Goal: Task Accomplishment & Management: Manage account settings

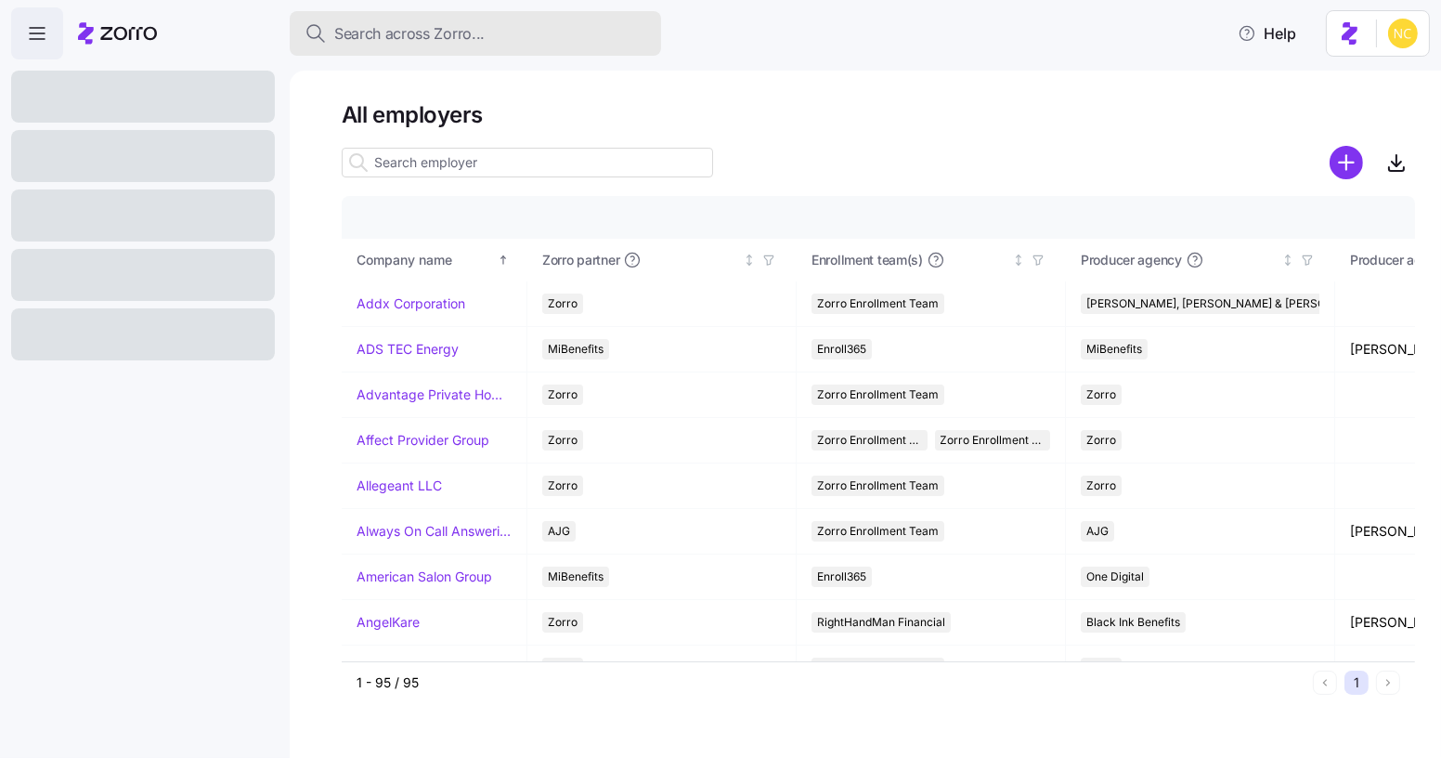
click at [448, 33] on span "Search across Zorro..." at bounding box center [409, 33] width 150 height 23
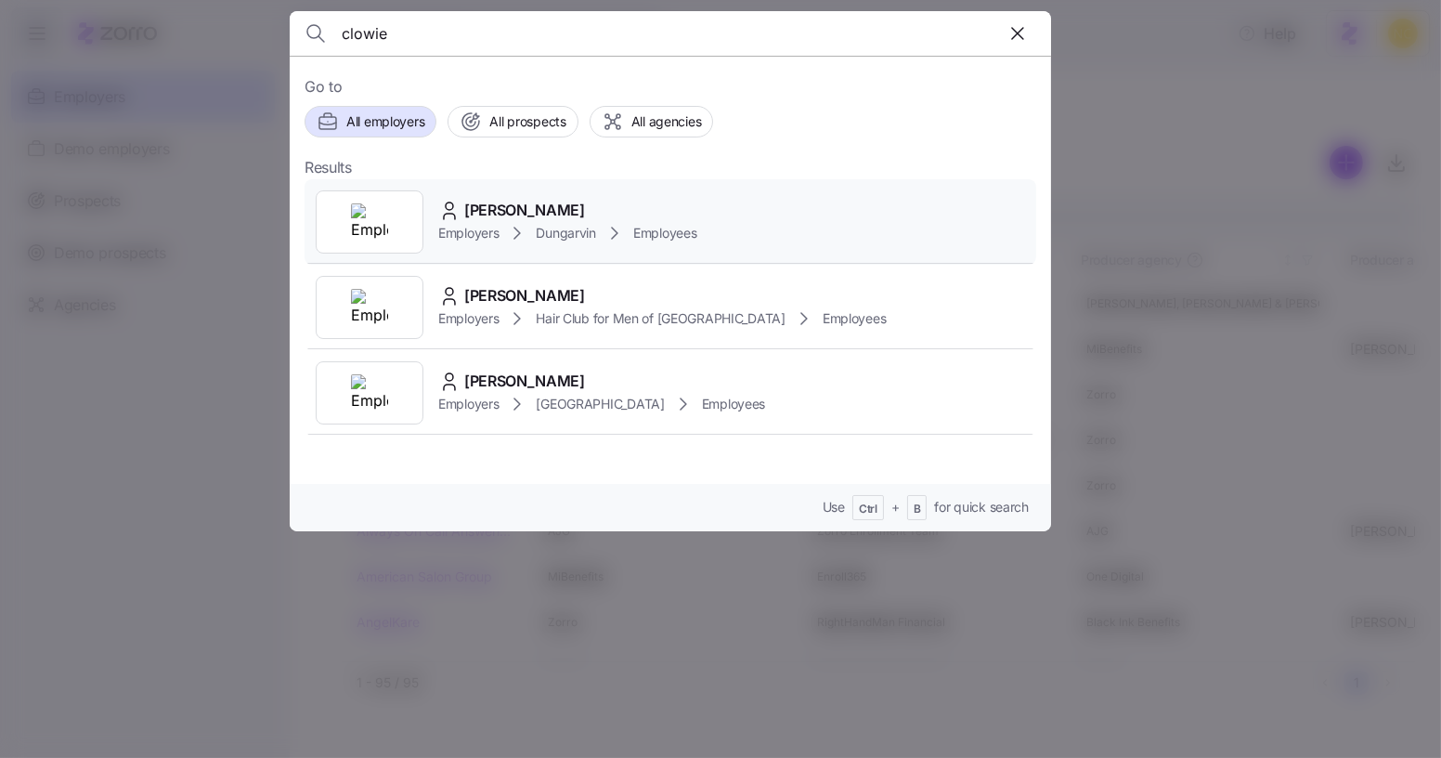
type input "clowie"
click at [584, 182] on div "Clowie Stine Employers Dungarvin Employees" at bounding box center [671, 221] width 732 height 85
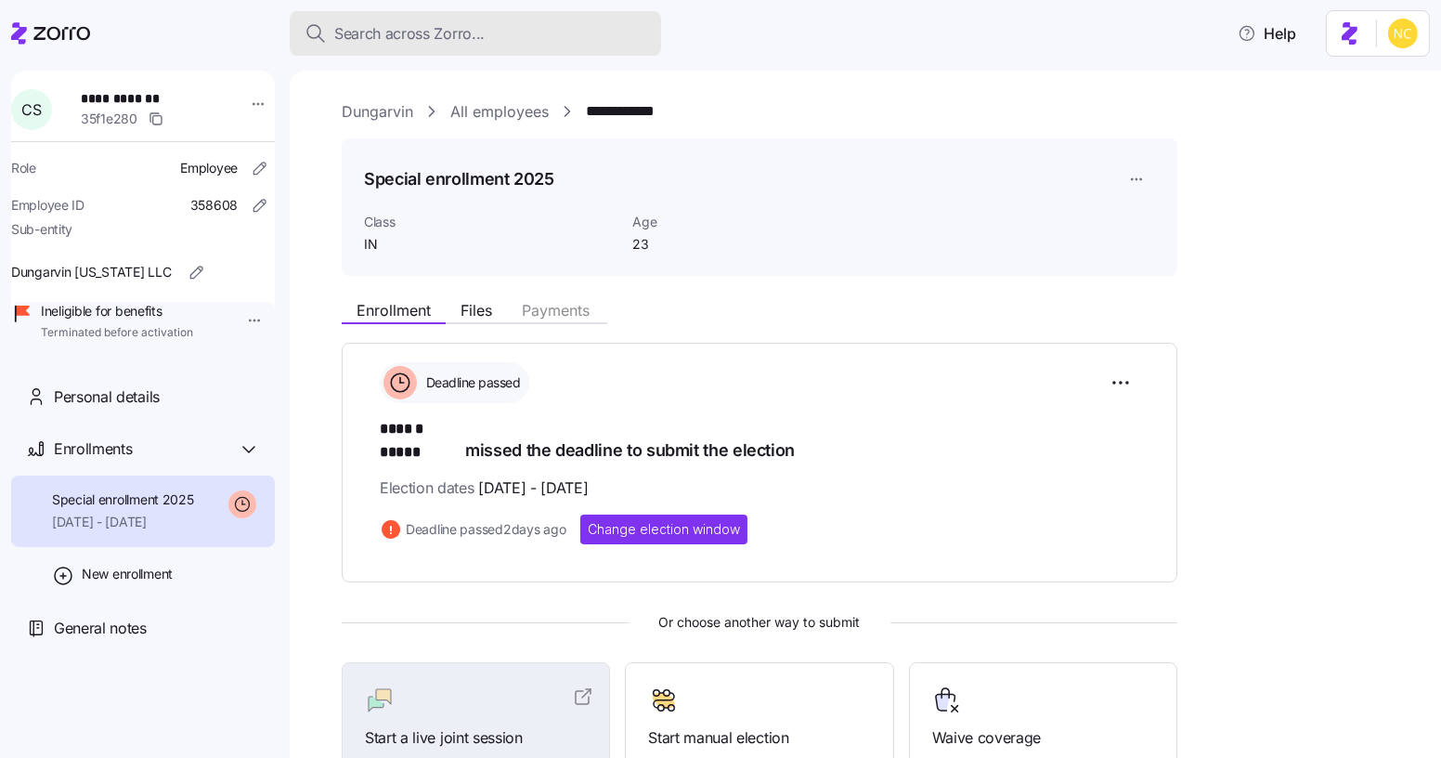
click at [565, 23] on div "Search across Zorro..." at bounding box center [476, 33] width 342 height 23
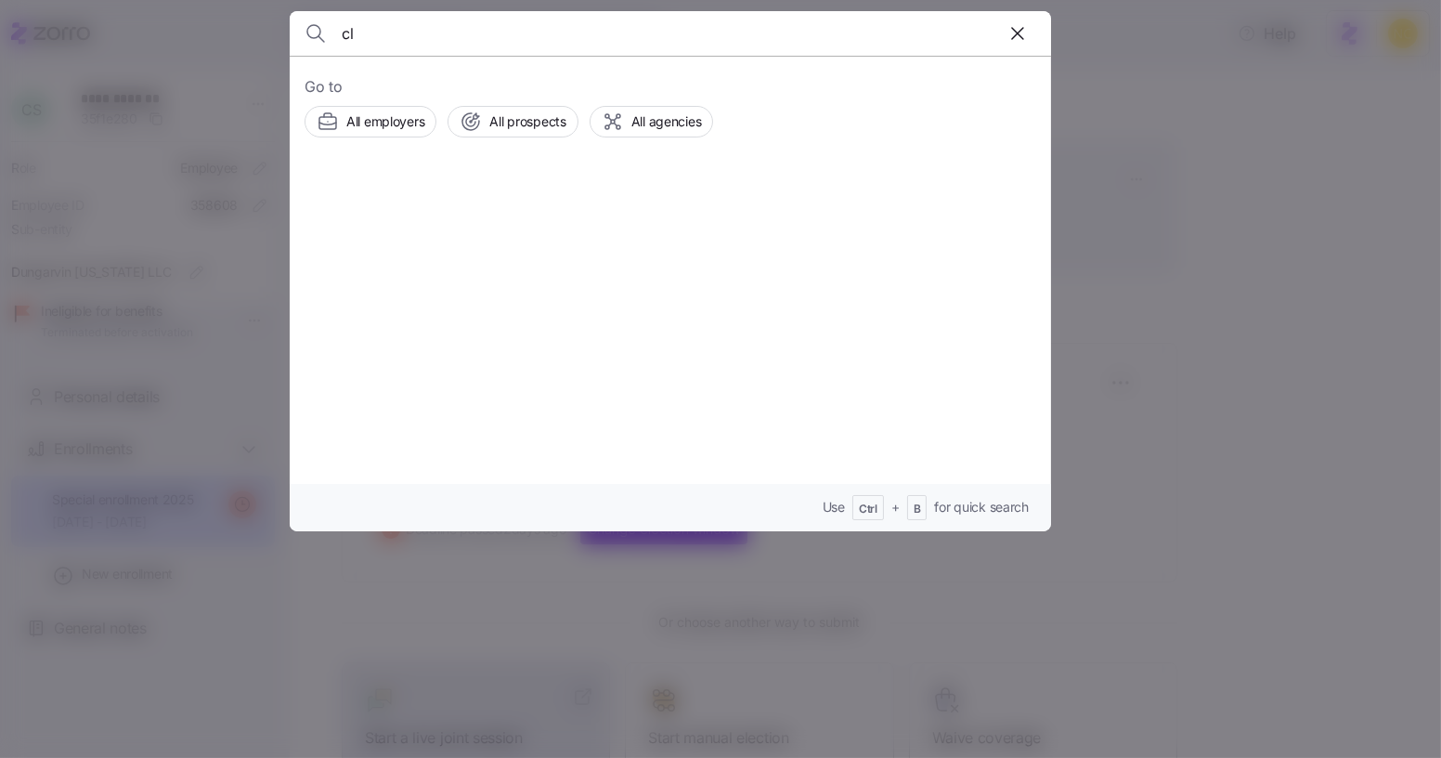
type input "cl"
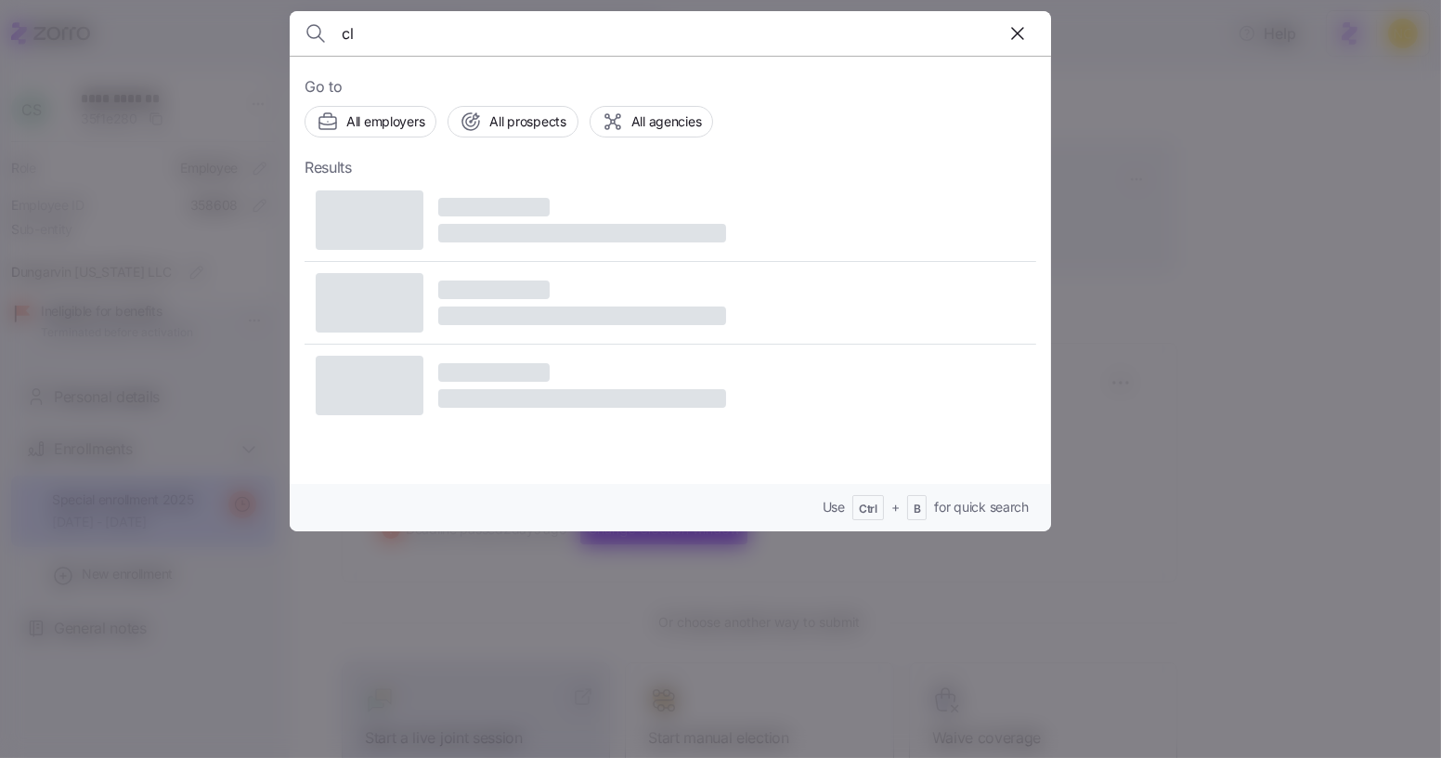
click at [1419, 130] on div at bounding box center [720, 379] width 1441 height 758
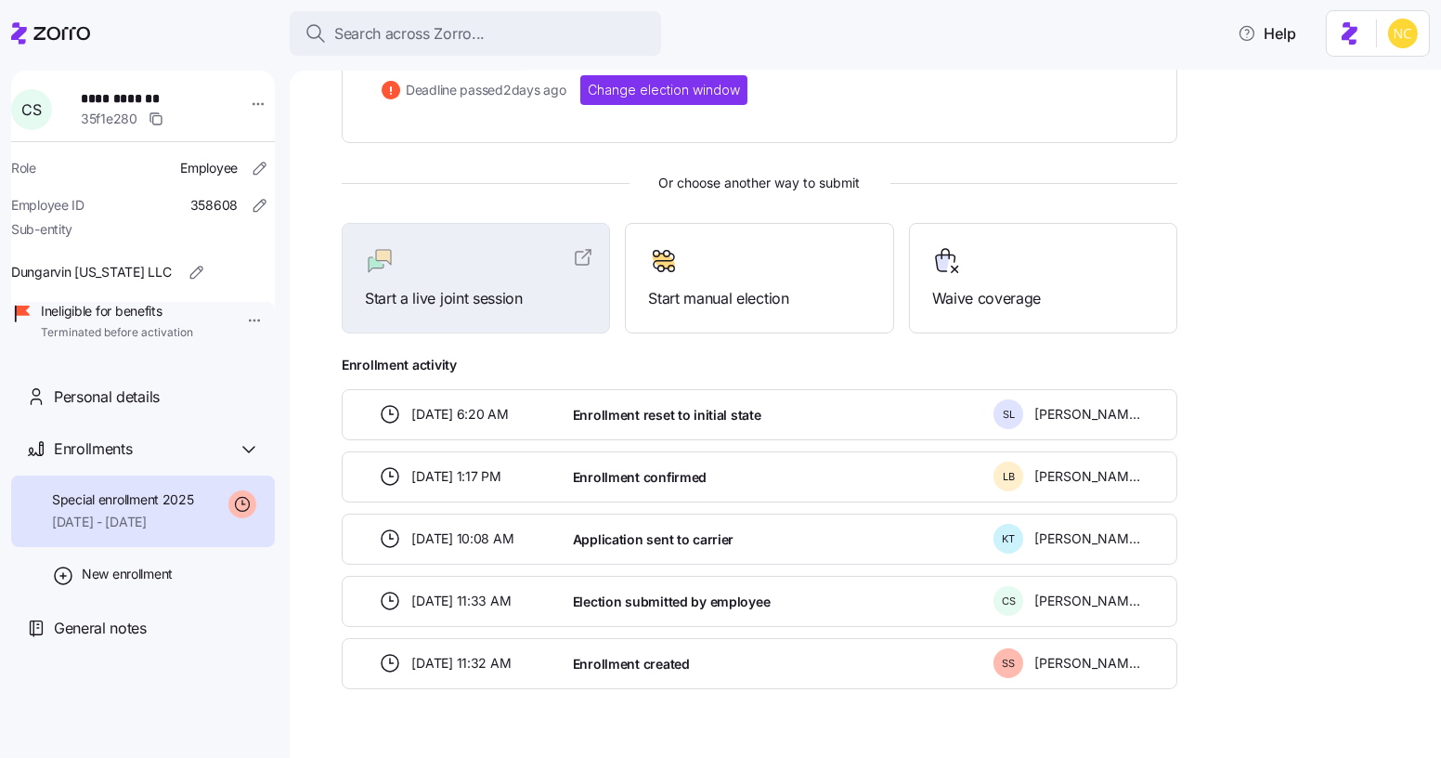
scroll to position [438, 0]
click at [145, 409] on span "Personal details" at bounding box center [107, 396] width 106 height 23
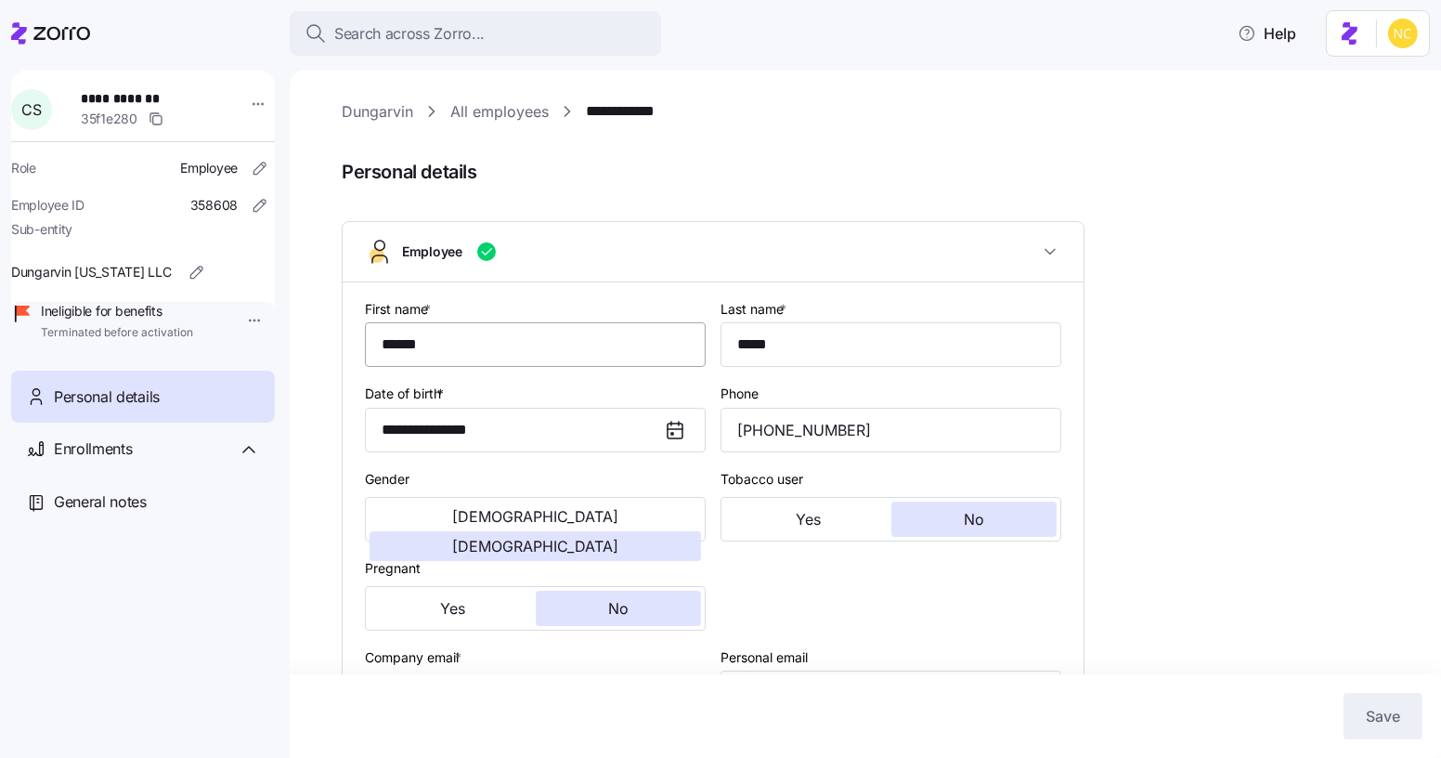
type input "IN"
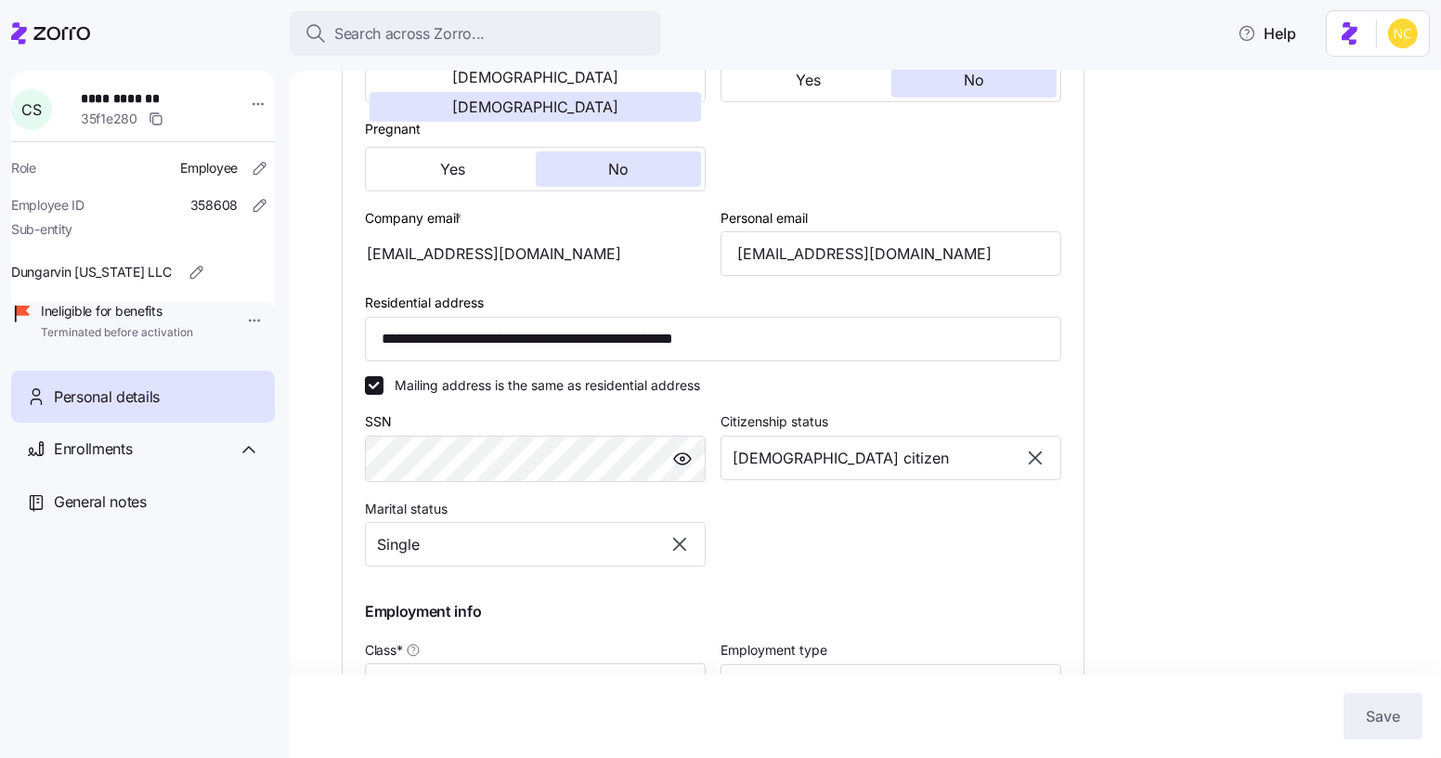
scroll to position [445, 0]
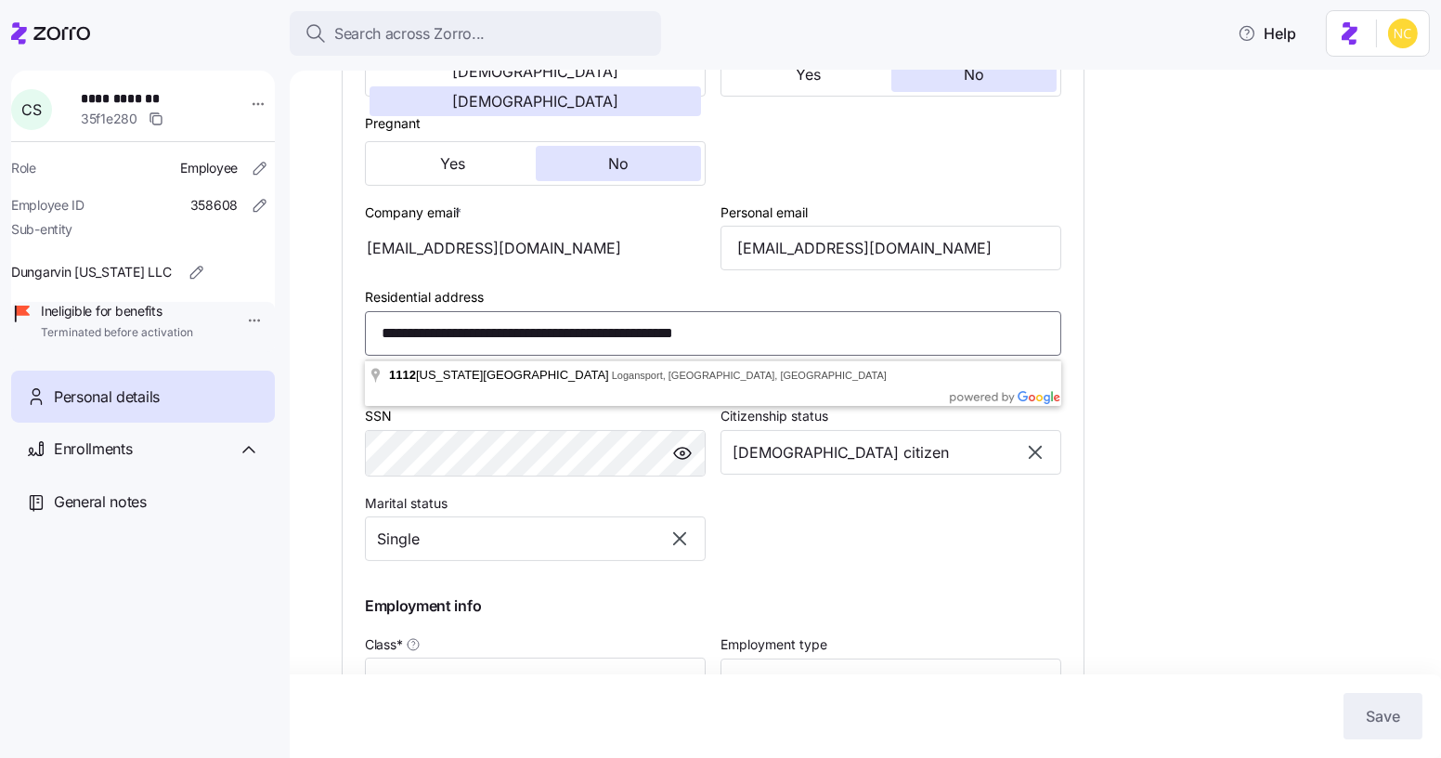
drag, startPoint x: 809, startPoint y: 330, endPoint x: 351, endPoint y: 305, distance: 458.4
click at [351, 305] on div "**********" at bounding box center [713, 321] width 741 height 966
click at [590, 39] on div "Search across Zorro..." at bounding box center [476, 33] width 342 height 23
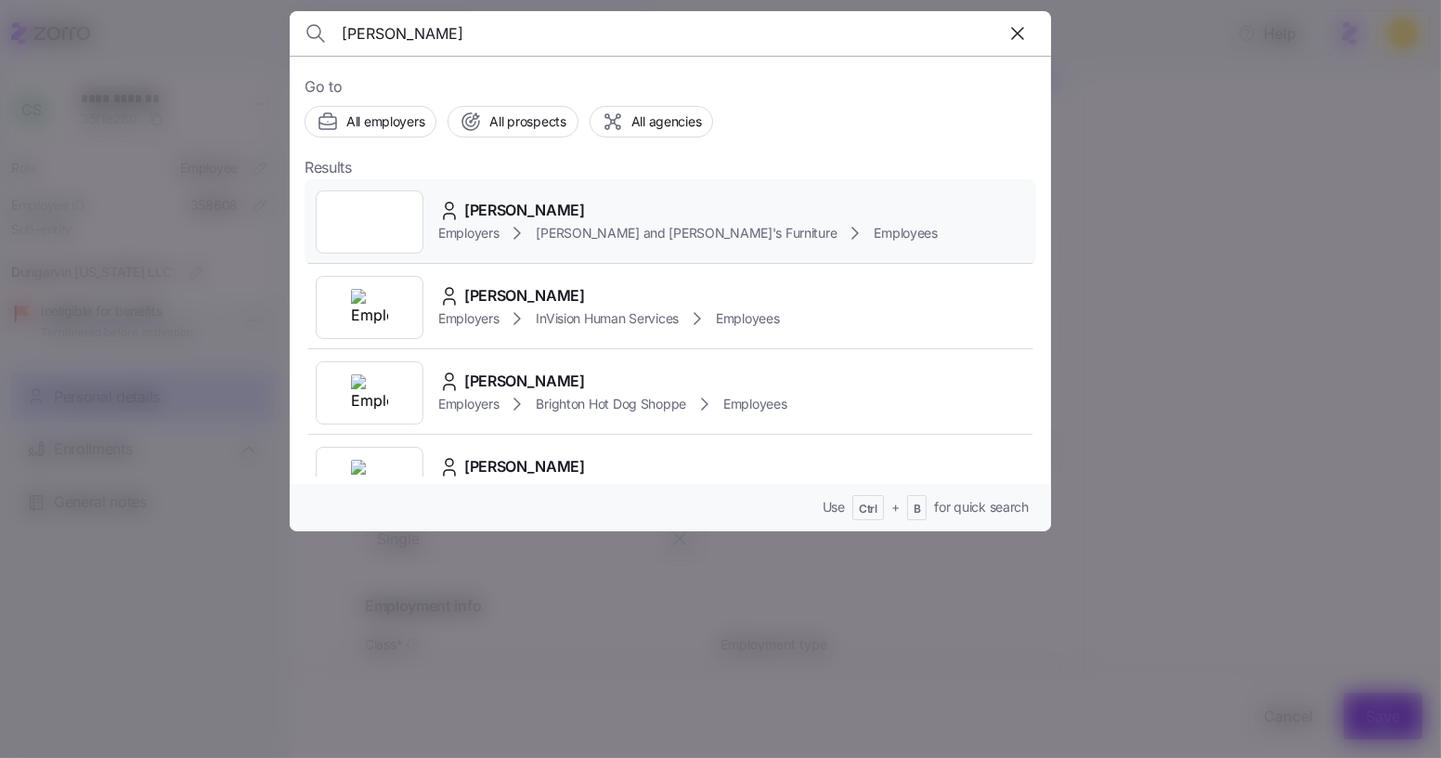
type input "christina bucc"
click at [497, 206] on span "CHRISTINA BUCCI" at bounding box center [524, 210] width 121 height 23
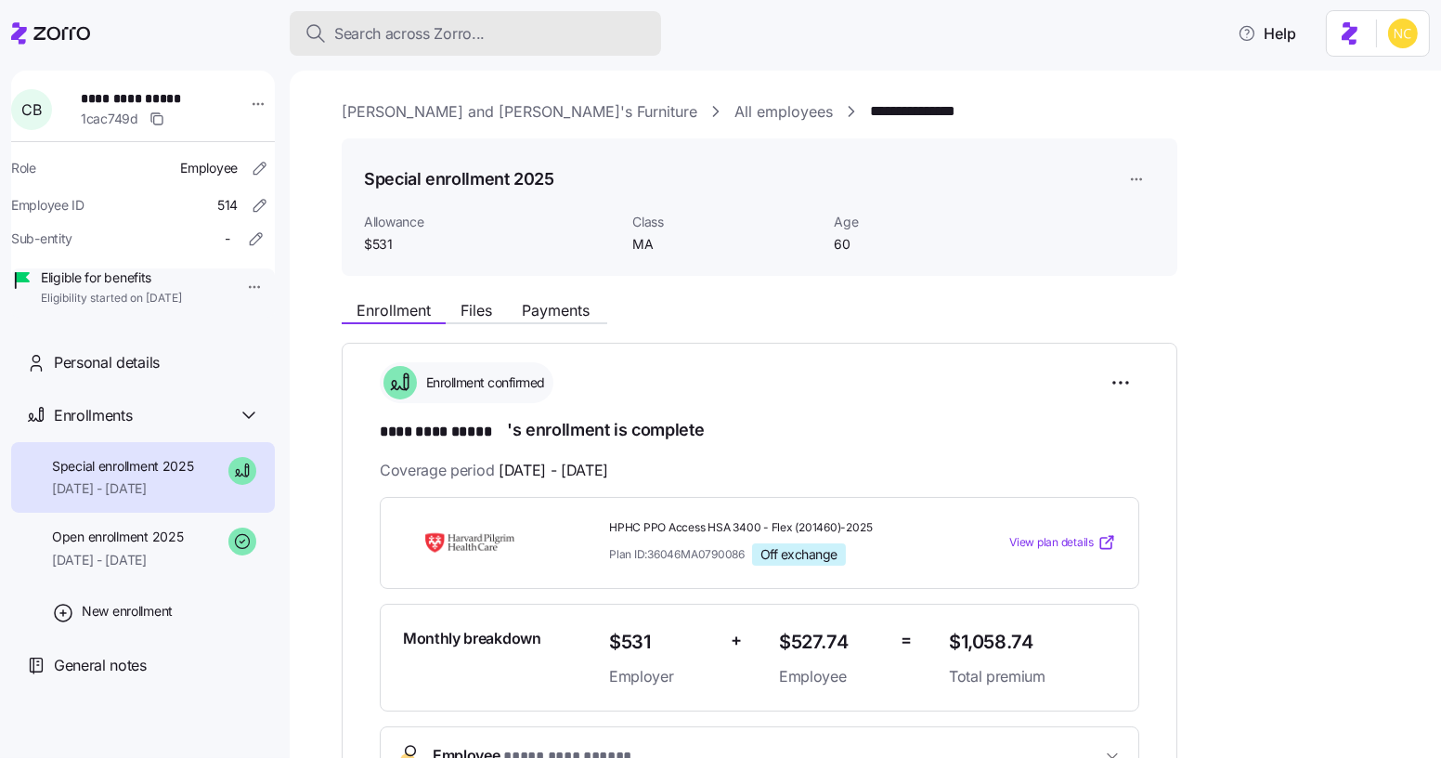
click at [622, 12] on button "Search across Zorro..." at bounding box center [475, 33] width 371 height 45
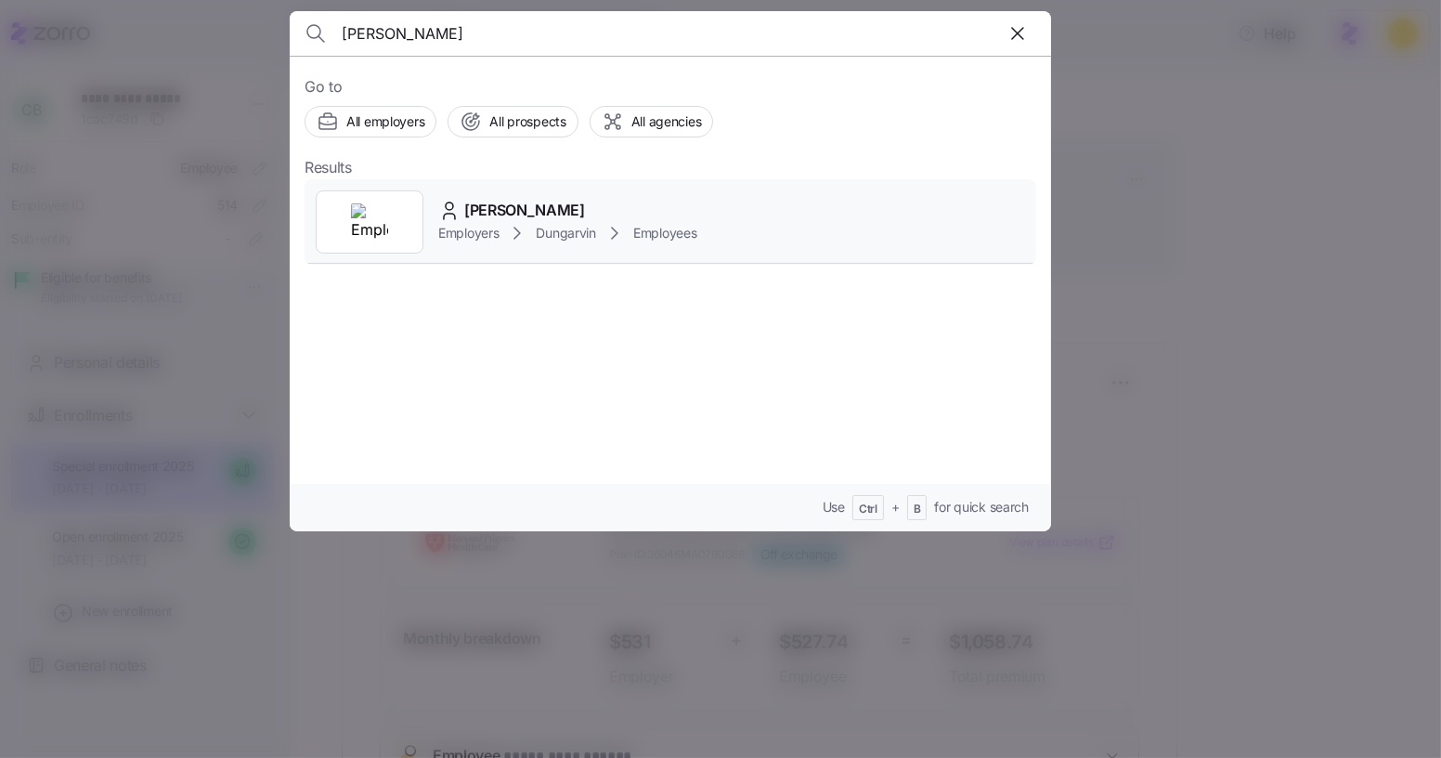
type input "clowie stine"
click at [515, 199] on span "Clowie Stine" at bounding box center [524, 210] width 121 height 23
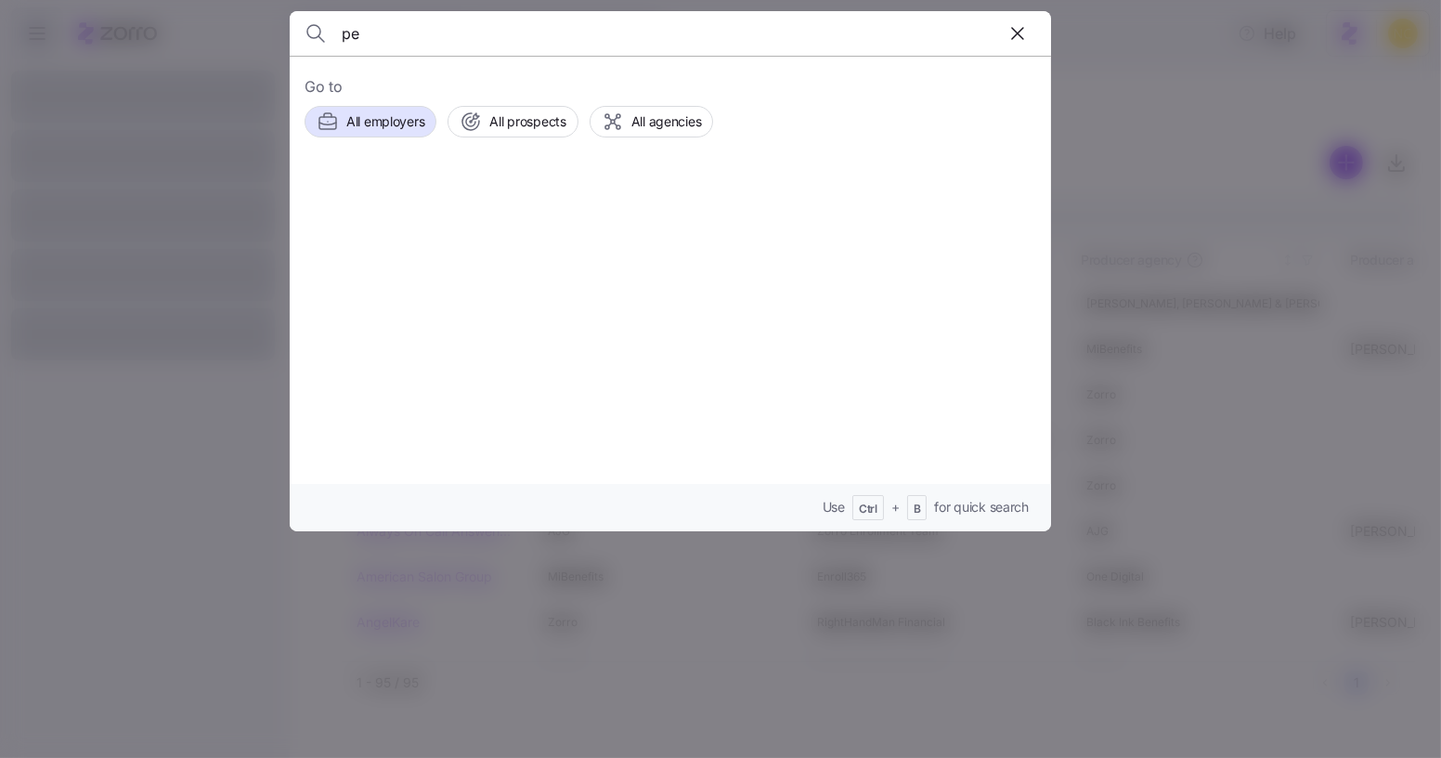
type input "p"
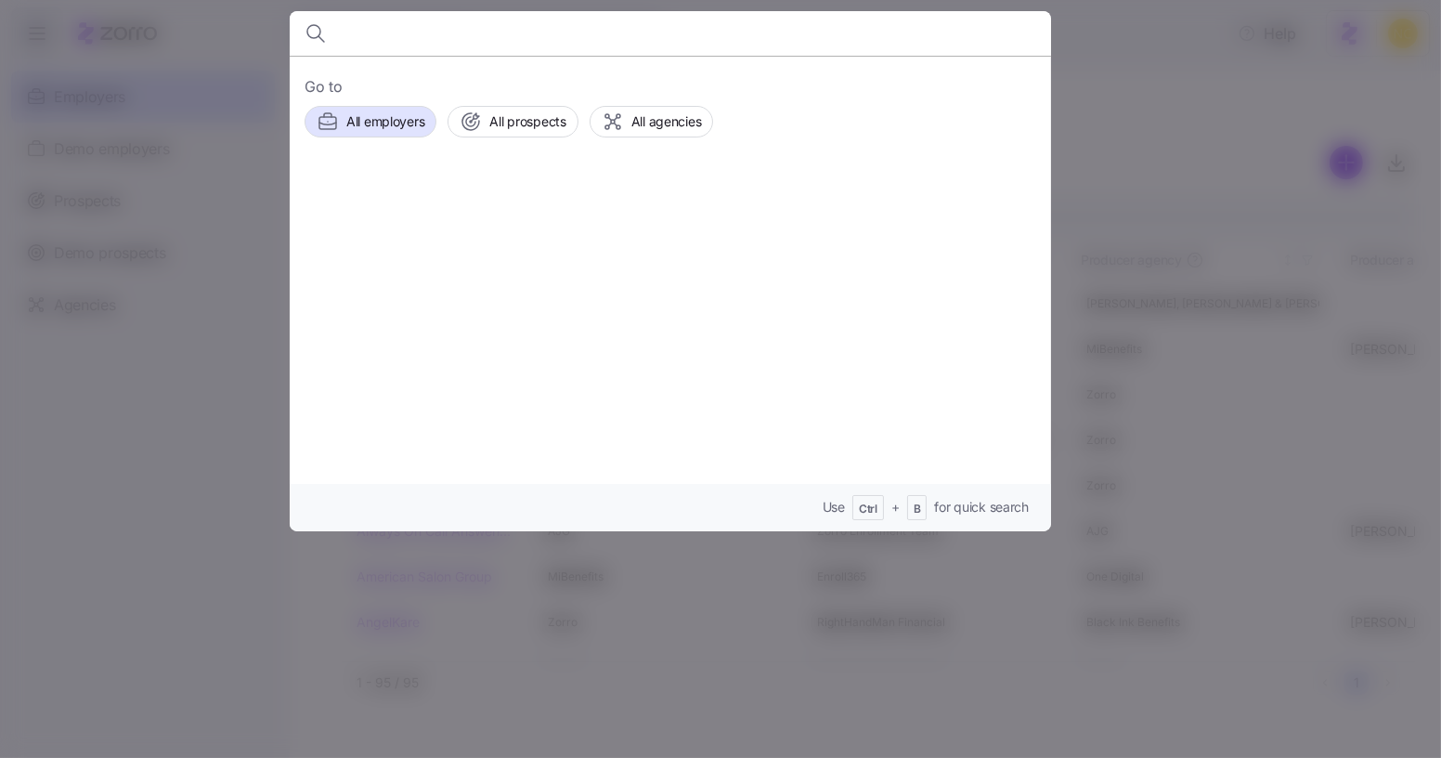
type input "d"
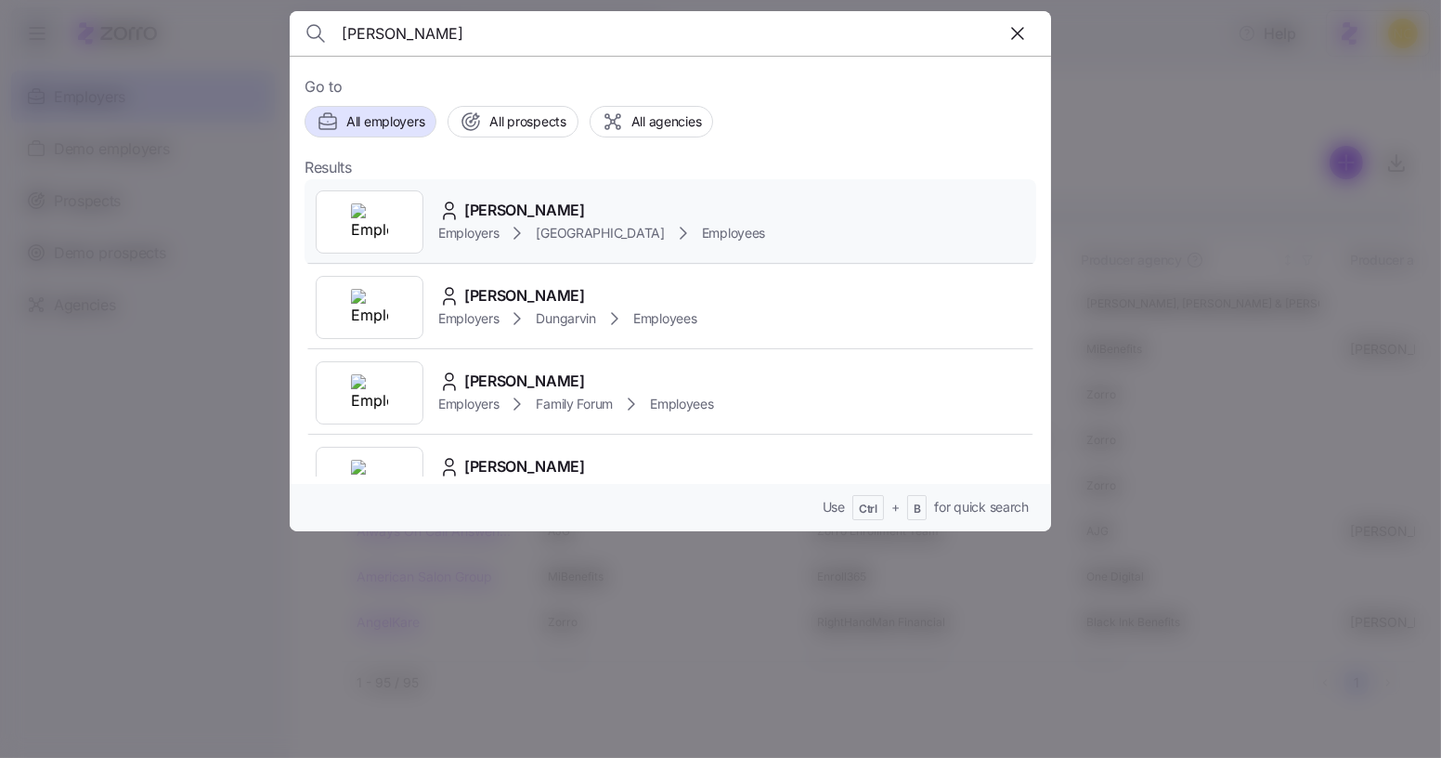
type input "[PERSON_NAME]"
click at [519, 179] on div "[PERSON_NAME] Employers [GEOGRAPHIC_DATA] Employees" at bounding box center [671, 221] width 732 height 85
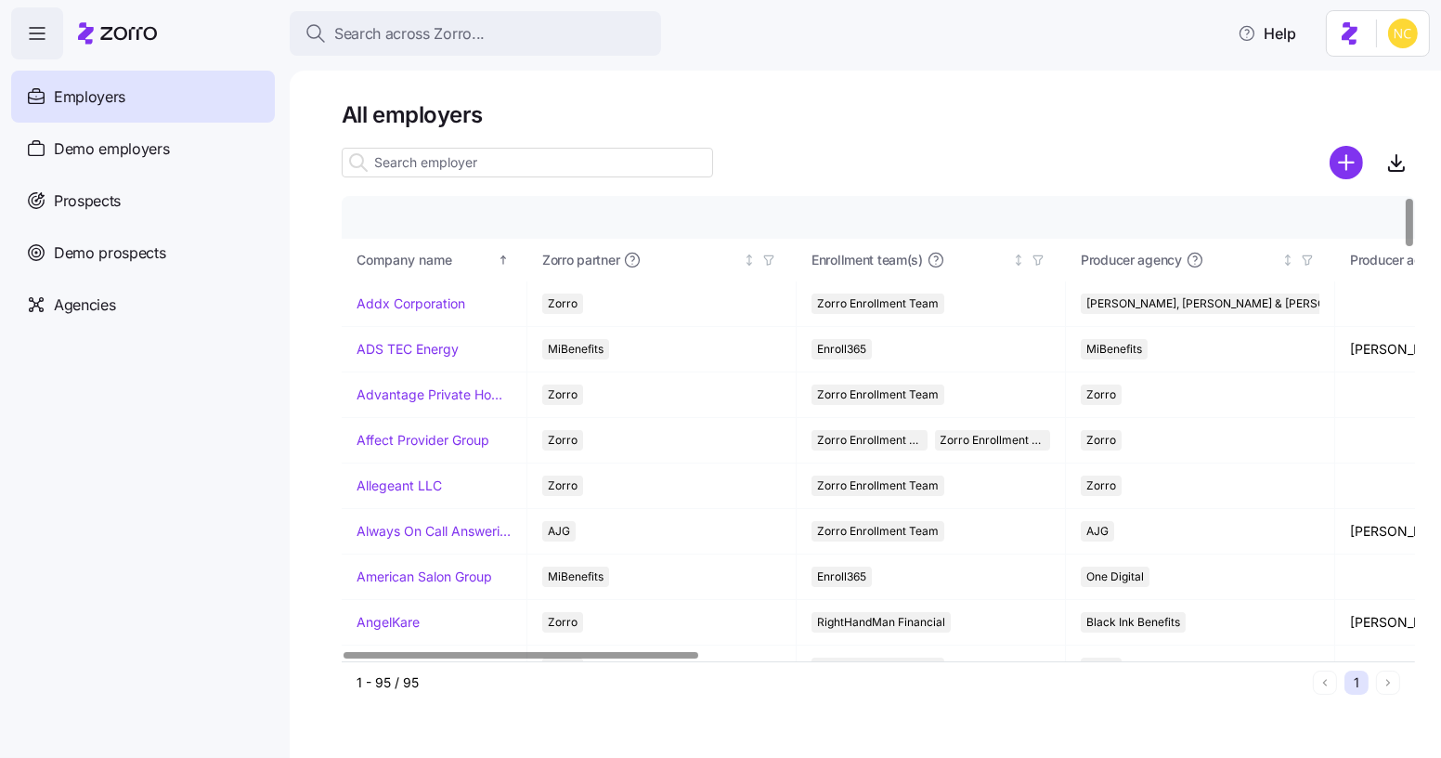
click at [561, 10] on div "Search across Zorro... Help" at bounding box center [720, 33] width 1419 height 52
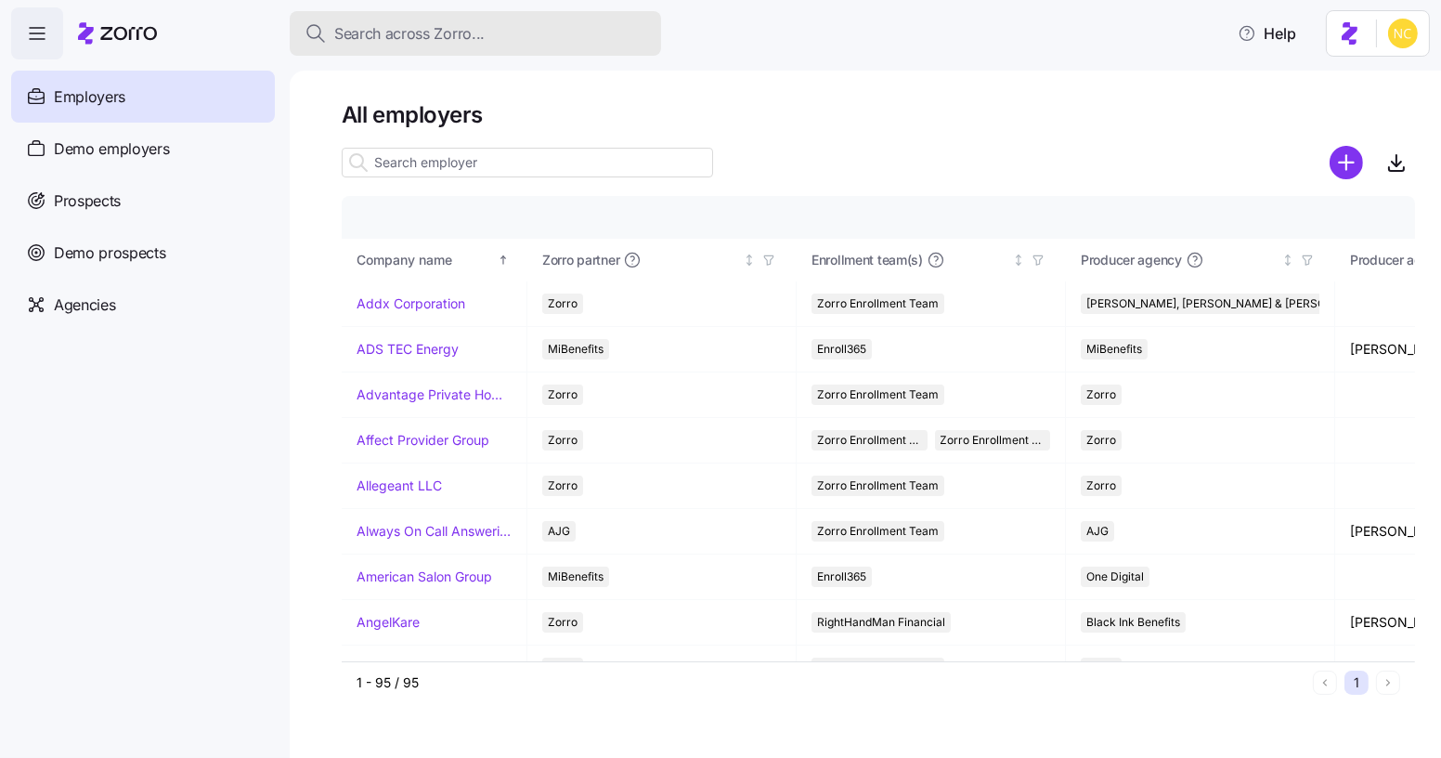
click at [561, 15] on button "Search across Zorro..." at bounding box center [475, 33] width 371 height 45
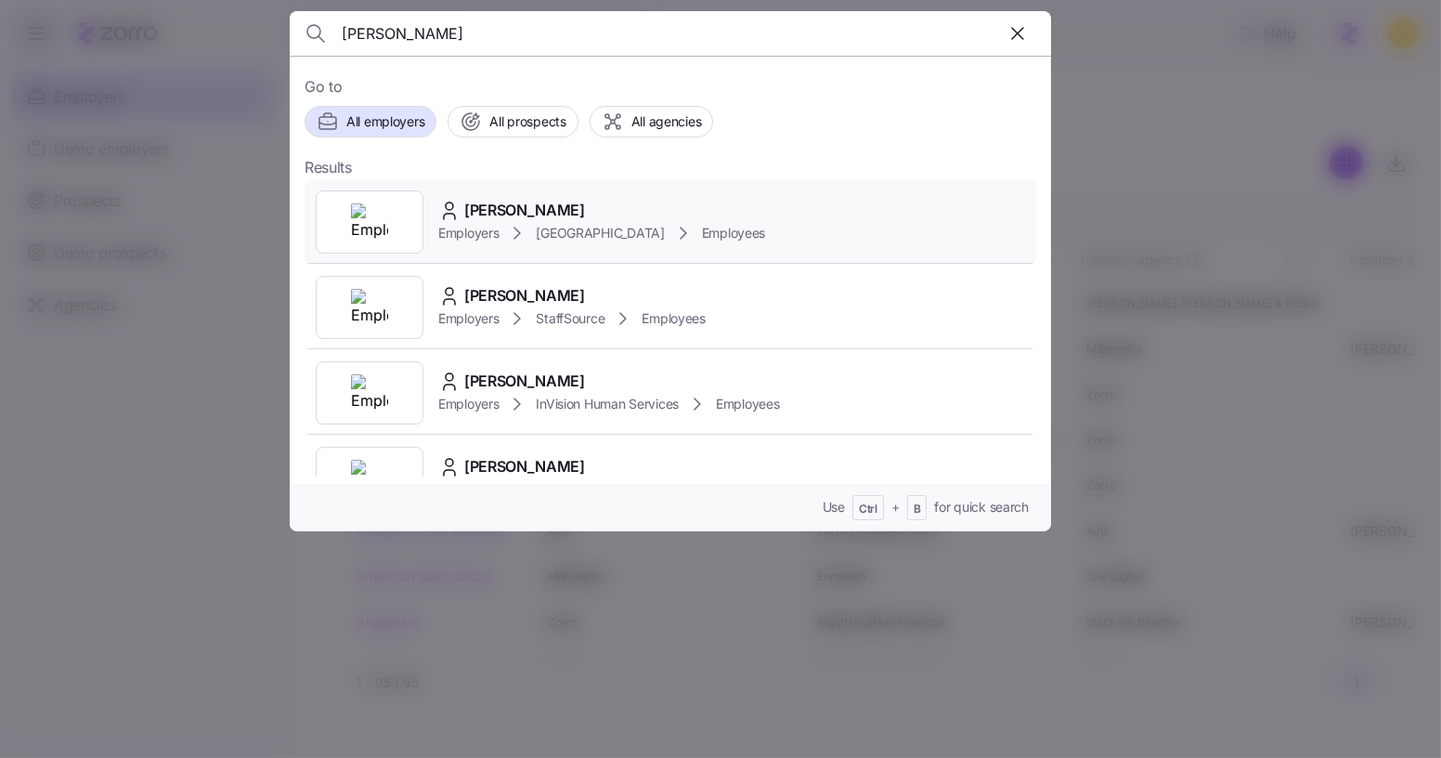
type input "[PERSON_NAME]"
click at [542, 201] on span "[PERSON_NAME]" at bounding box center [524, 210] width 121 height 23
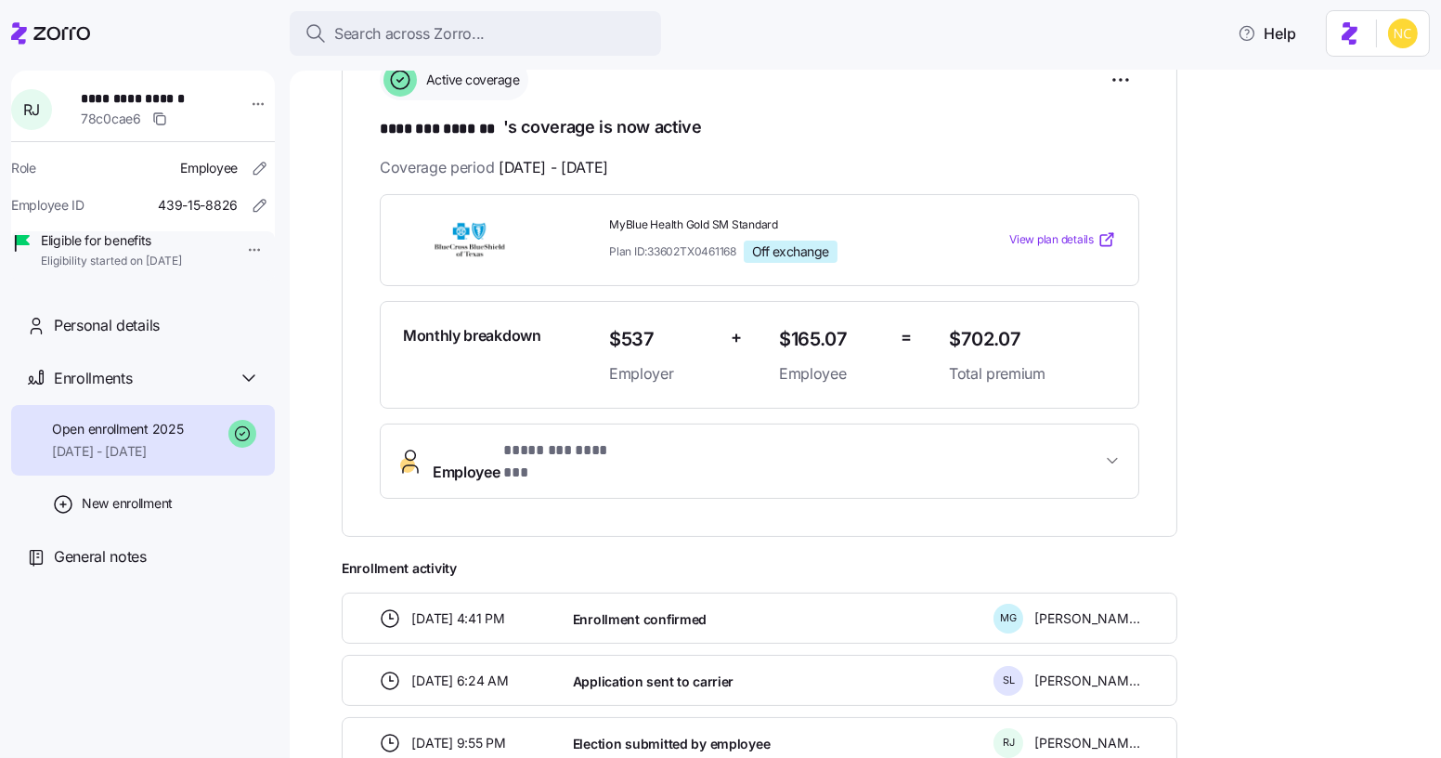
scroll to position [308, 0]
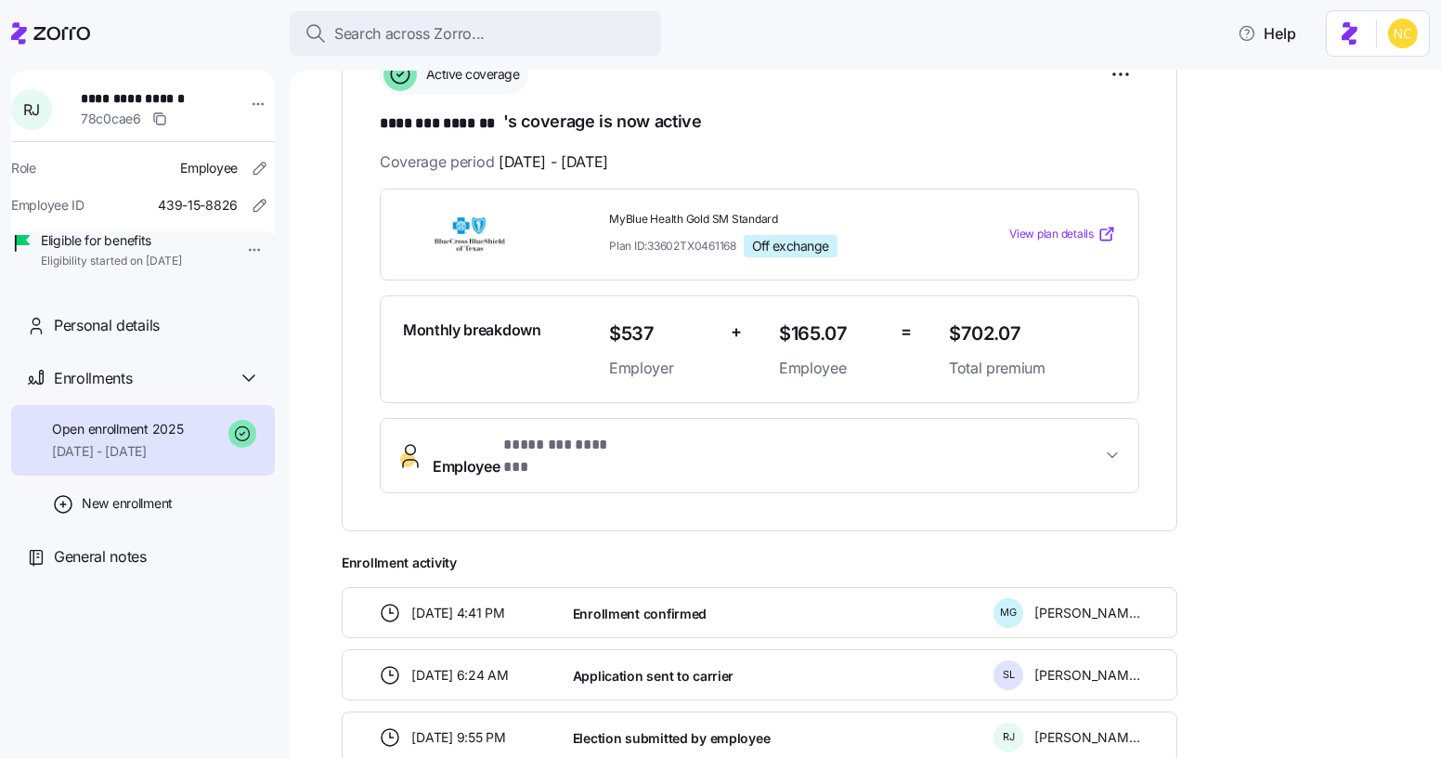
click at [629, 445] on span "* ******** ******* *" at bounding box center [568, 445] width 131 height 23
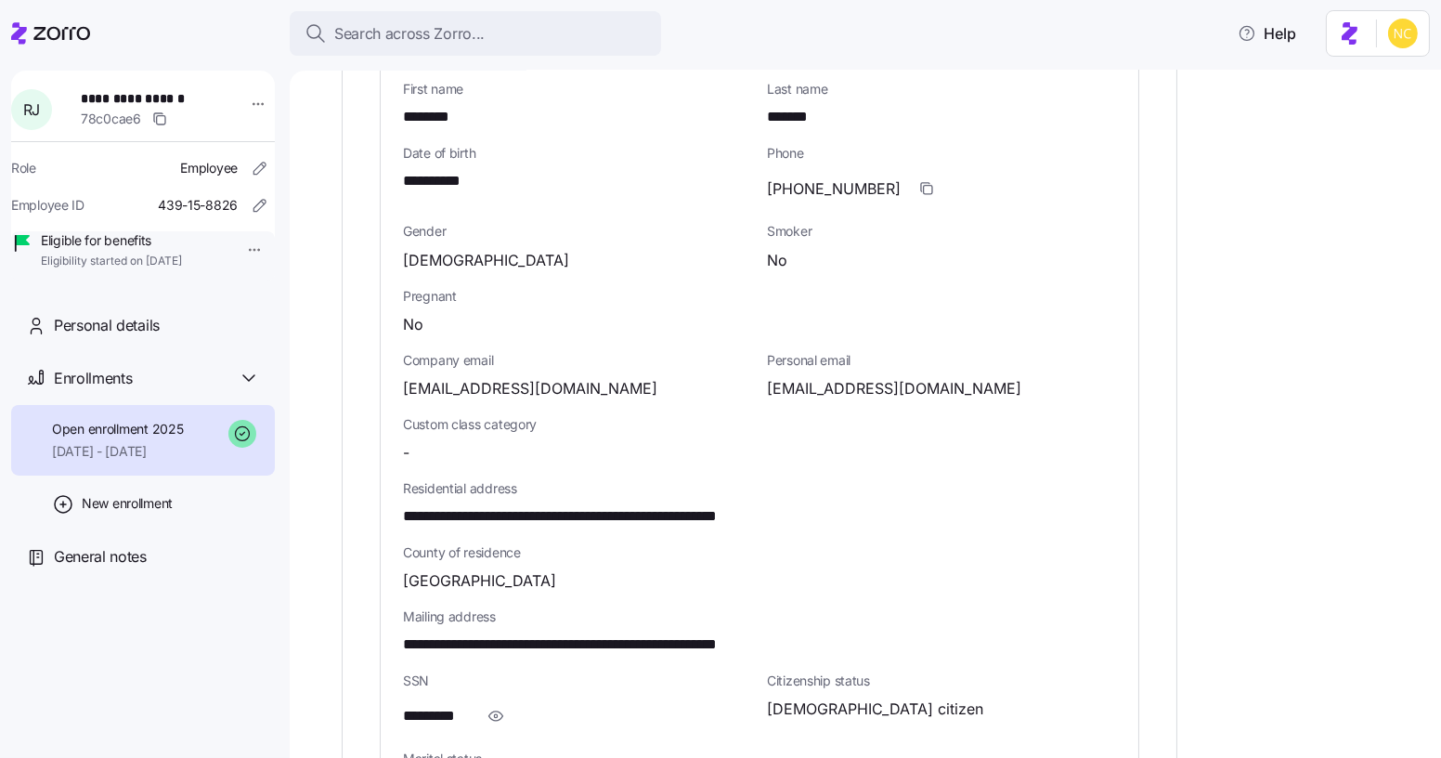
scroll to position [833, 0]
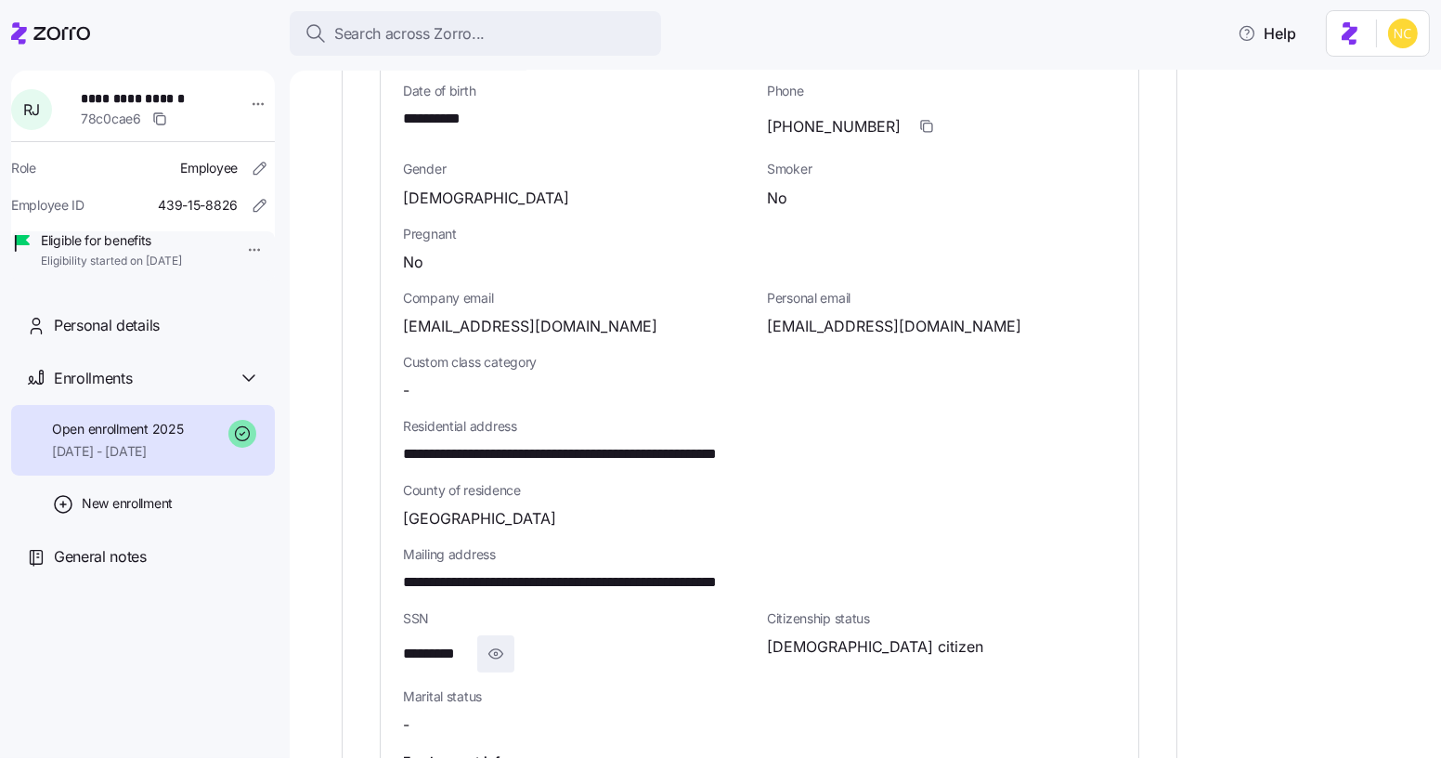
click at [488, 642] on icon "button" at bounding box center [496, 653] width 19 height 22
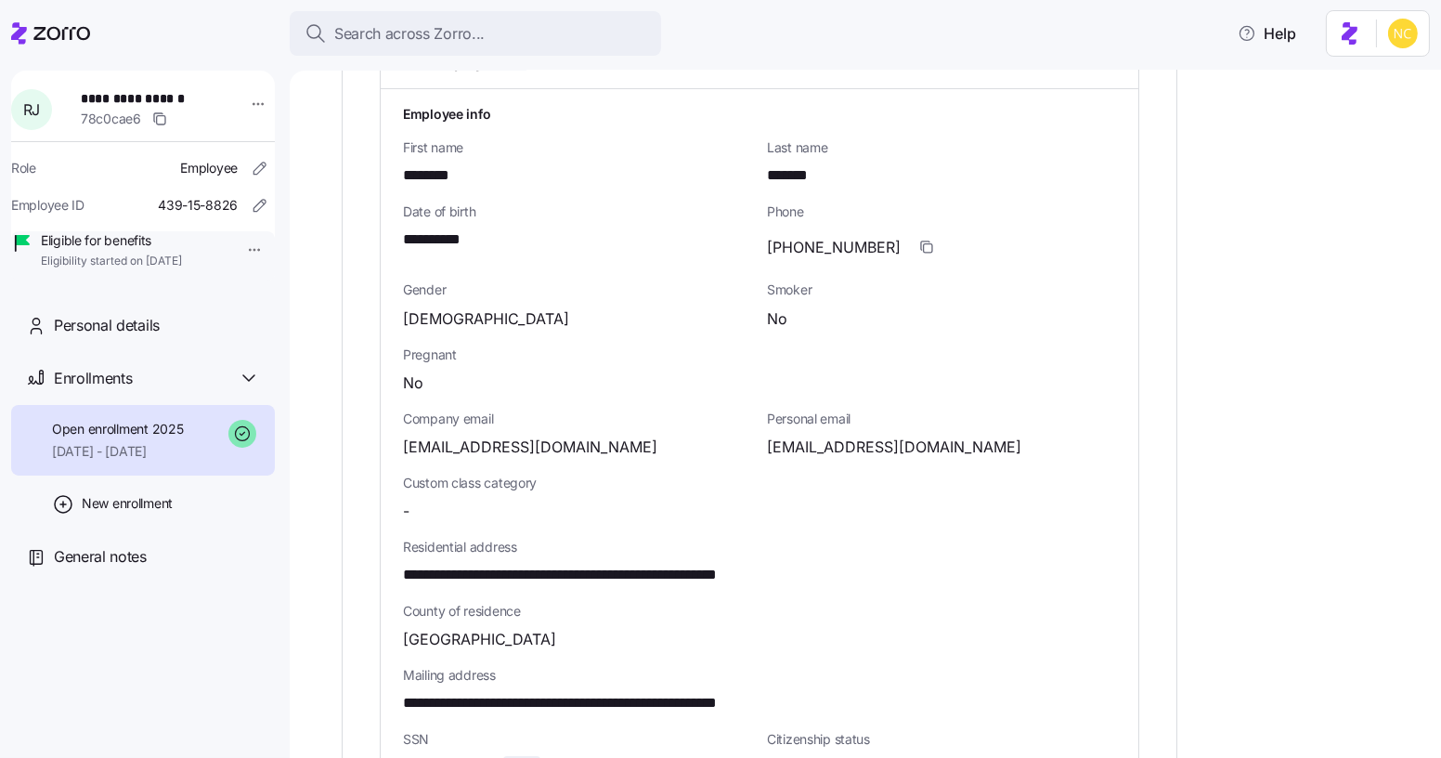
scroll to position [714, 0]
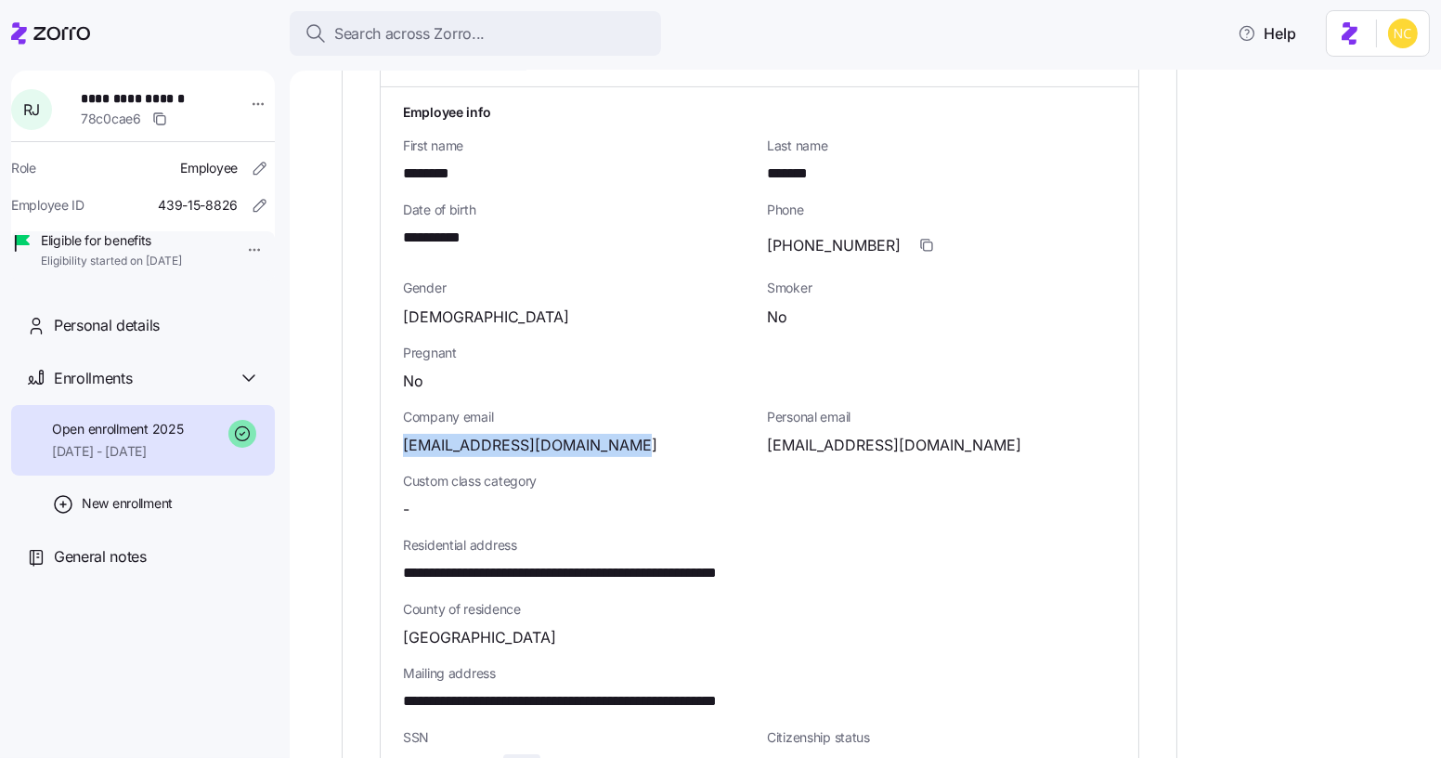
drag, startPoint x: 405, startPoint y: 423, endPoint x: 642, endPoint y: 421, distance: 237.7
click at [642, 421] on div "**********" at bounding box center [760, 559] width 758 height 945
copy span "[EMAIL_ADDRESS][DOMAIN_NAME]"
click at [591, 15] on button "Search across Zorro..." at bounding box center [475, 33] width 371 height 45
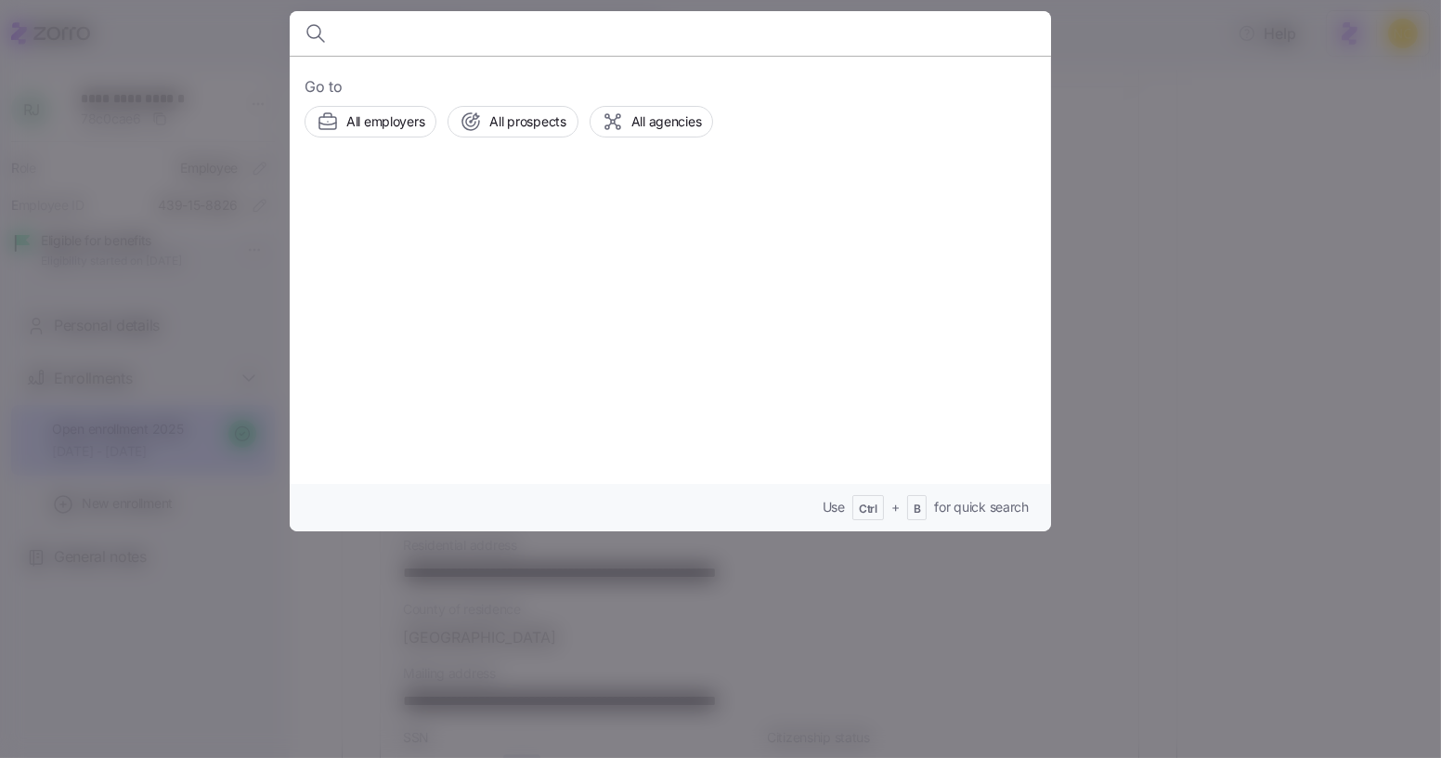
click at [1266, 240] on div at bounding box center [720, 379] width 1441 height 758
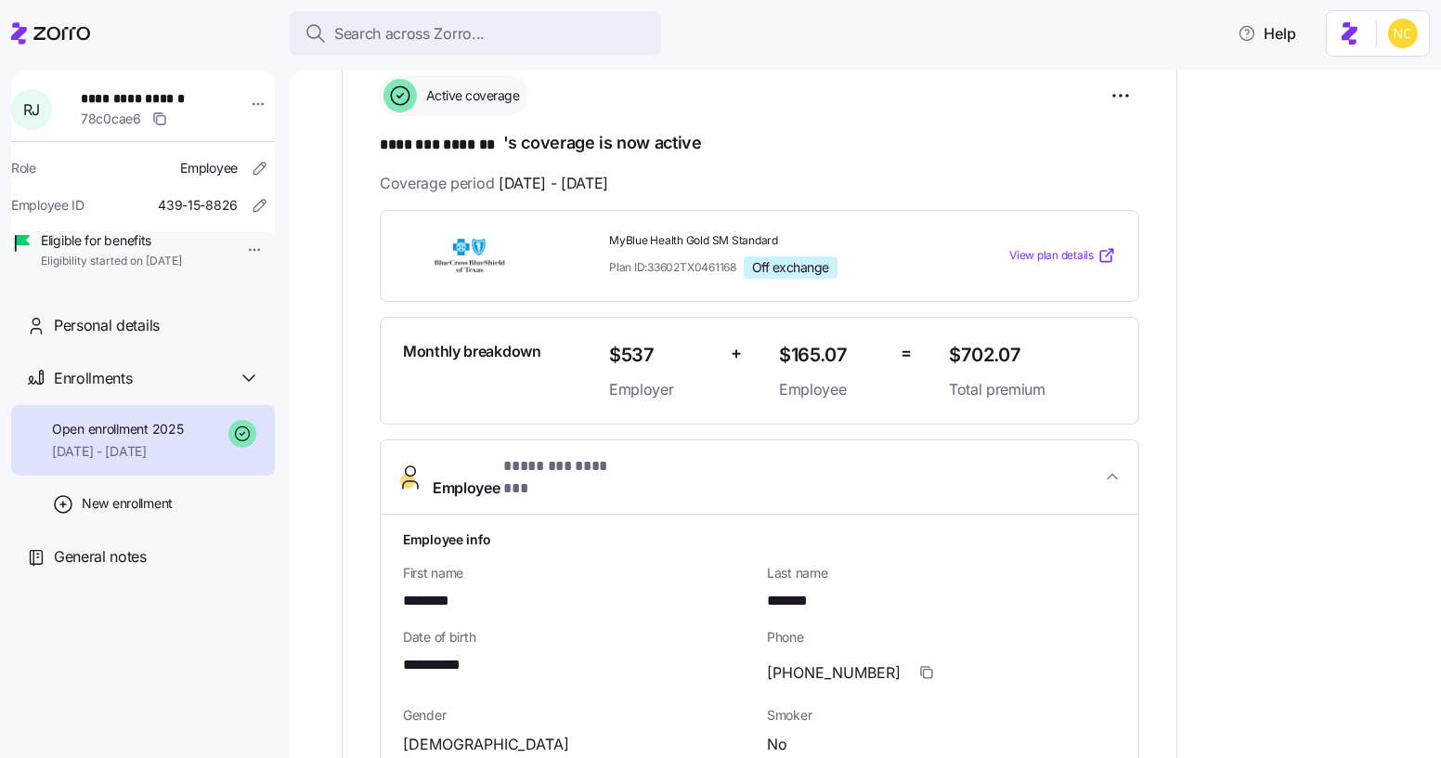
scroll to position [0, 0]
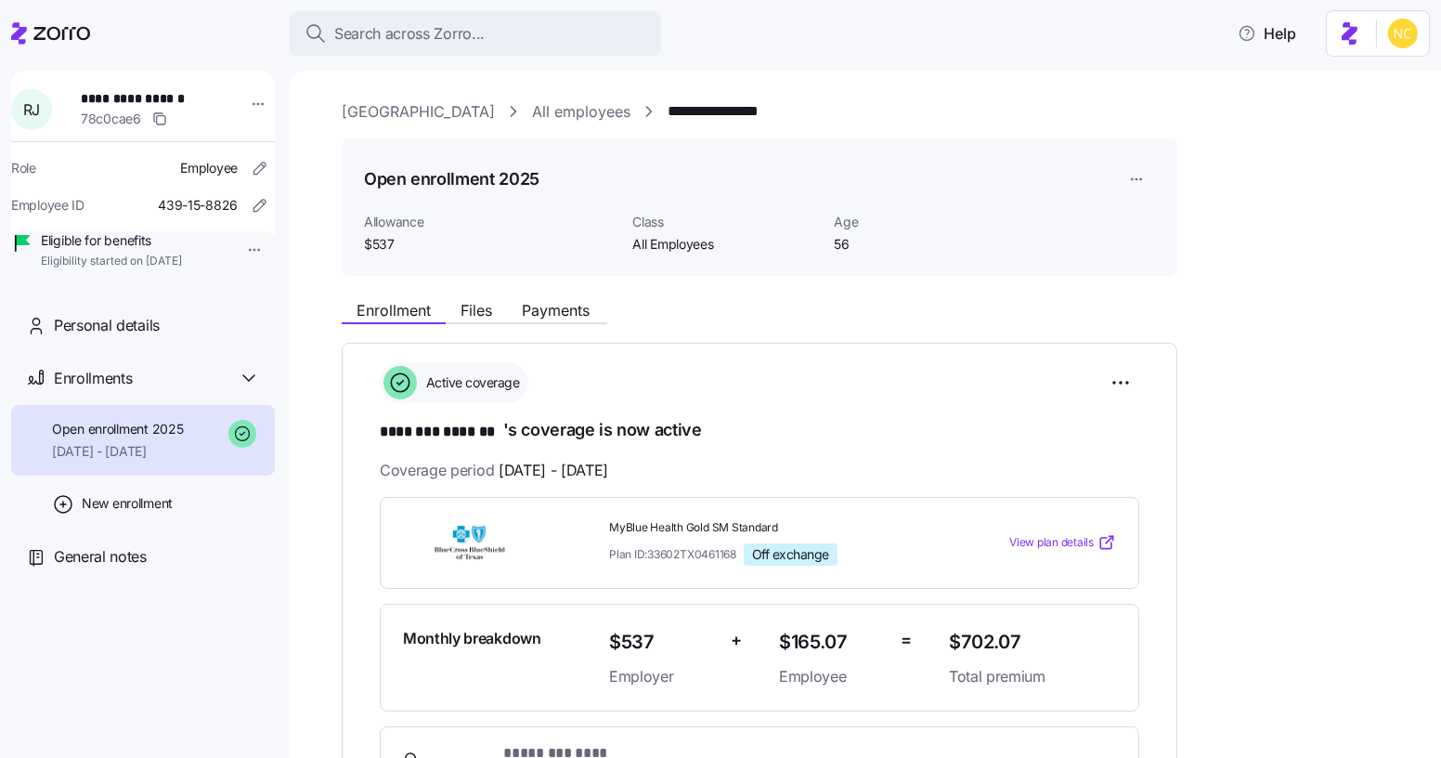
click at [421, 114] on link "[GEOGRAPHIC_DATA]" at bounding box center [418, 111] width 153 height 23
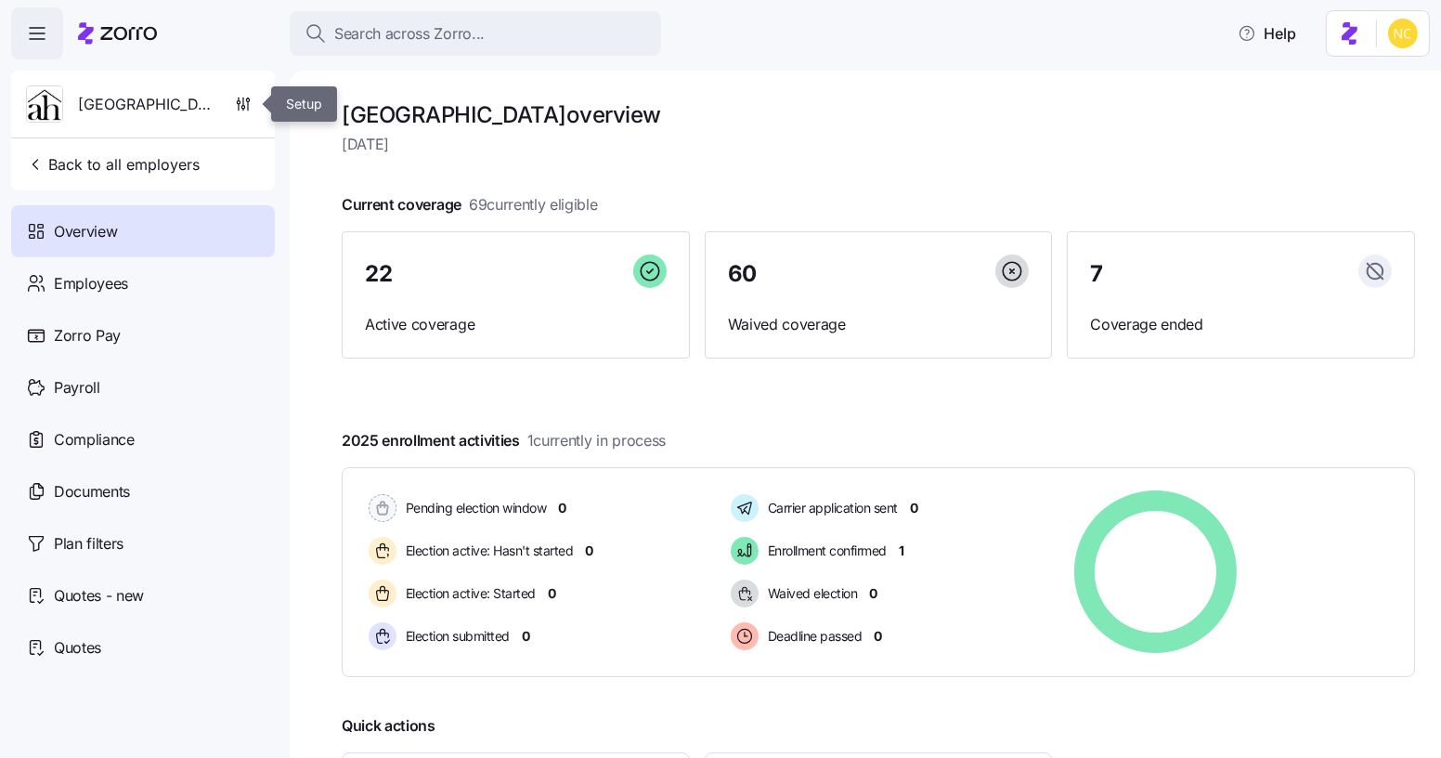
click at [266, 85] on div "[GEOGRAPHIC_DATA]" at bounding box center [143, 104] width 249 height 67
click at [252, 96] on span "button" at bounding box center [243, 103] width 32 height 35
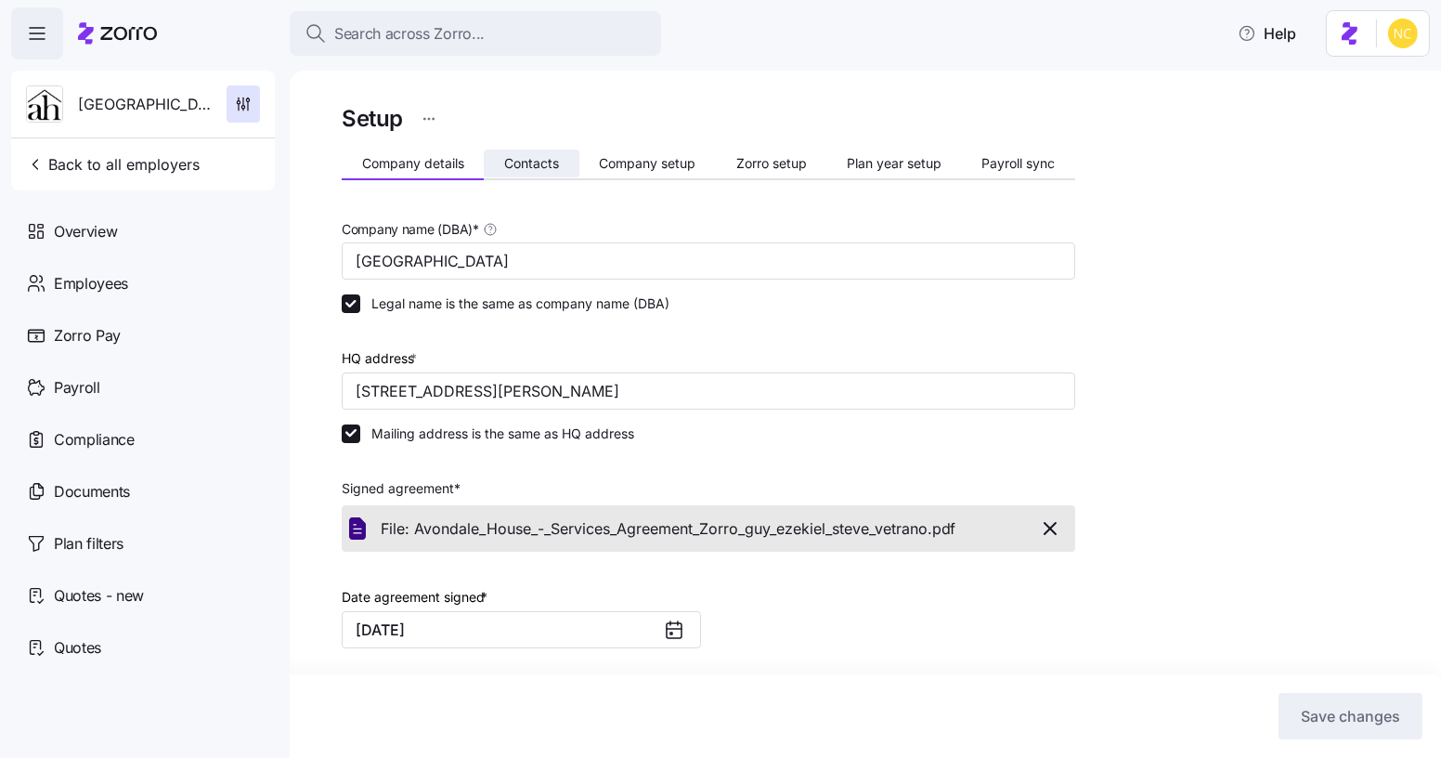
click at [492, 157] on button "Contacts" at bounding box center [531, 163] width 95 height 28
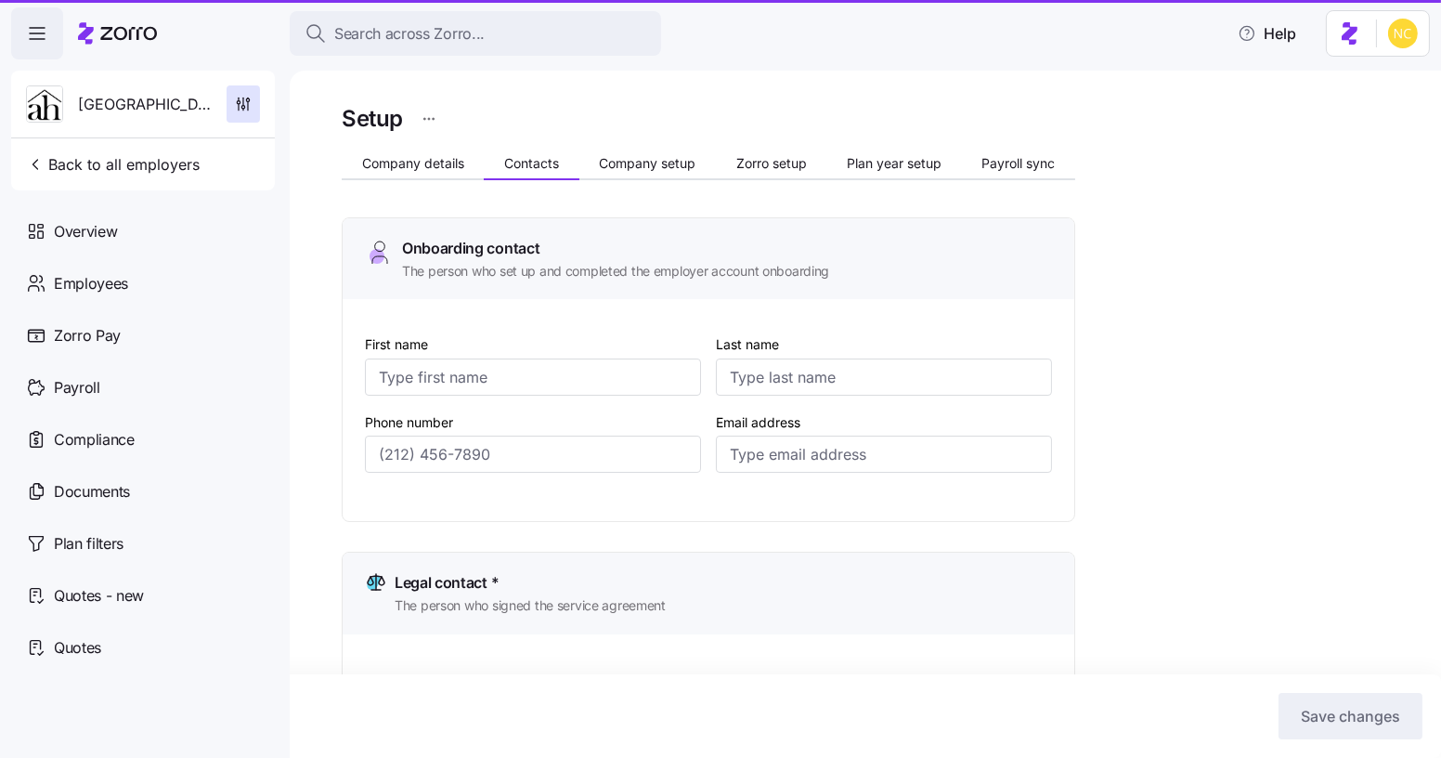
type input "[PERSON_NAME]"
type input "[EMAIL_ADDRESS][DOMAIN_NAME]"
type input "[PERSON_NAME]"
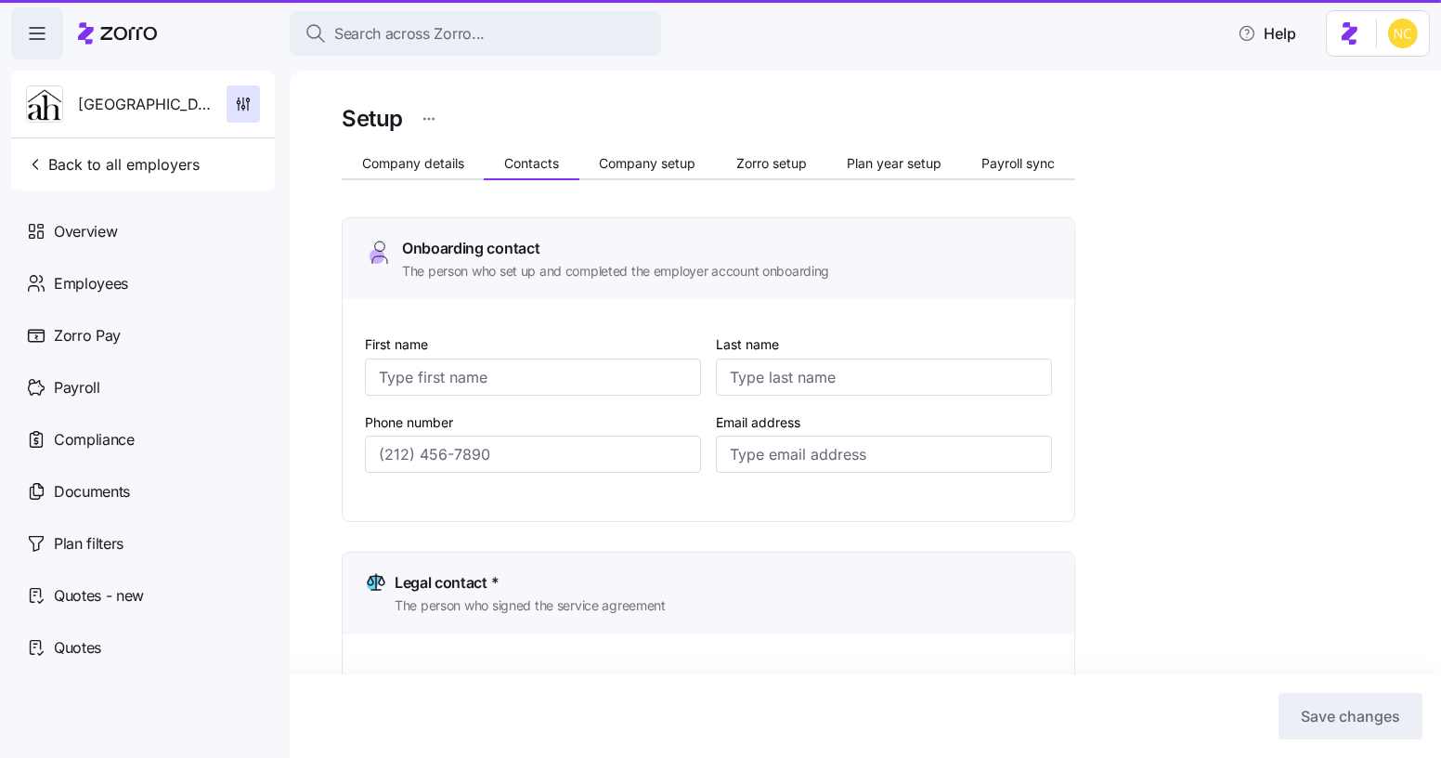
type input "[PERSON_NAME][EMAIL_ADDRESS][DOMAIN_NAME]"
type input "[PERSON_NAME]"
type input "[EMAIL_ADDRESS][DOMAIN_NAME]"
type input "[PERSON_NAME]"
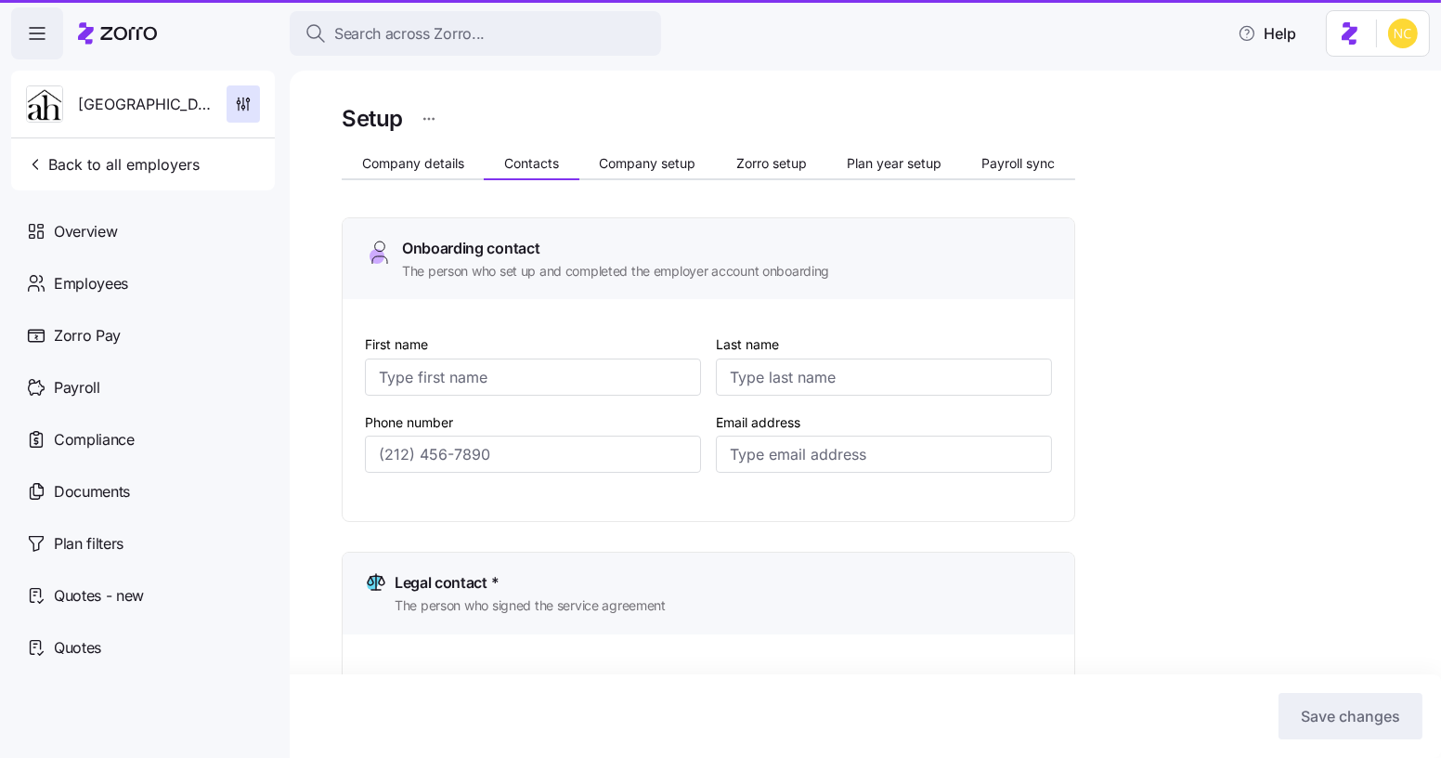
type input "[PERSON_NAME]"
type input "[PERSON_NAME][EMAIL_ADDRESS][DOMAIN_NAME]"
type input "[PHONE_NUMBER]"
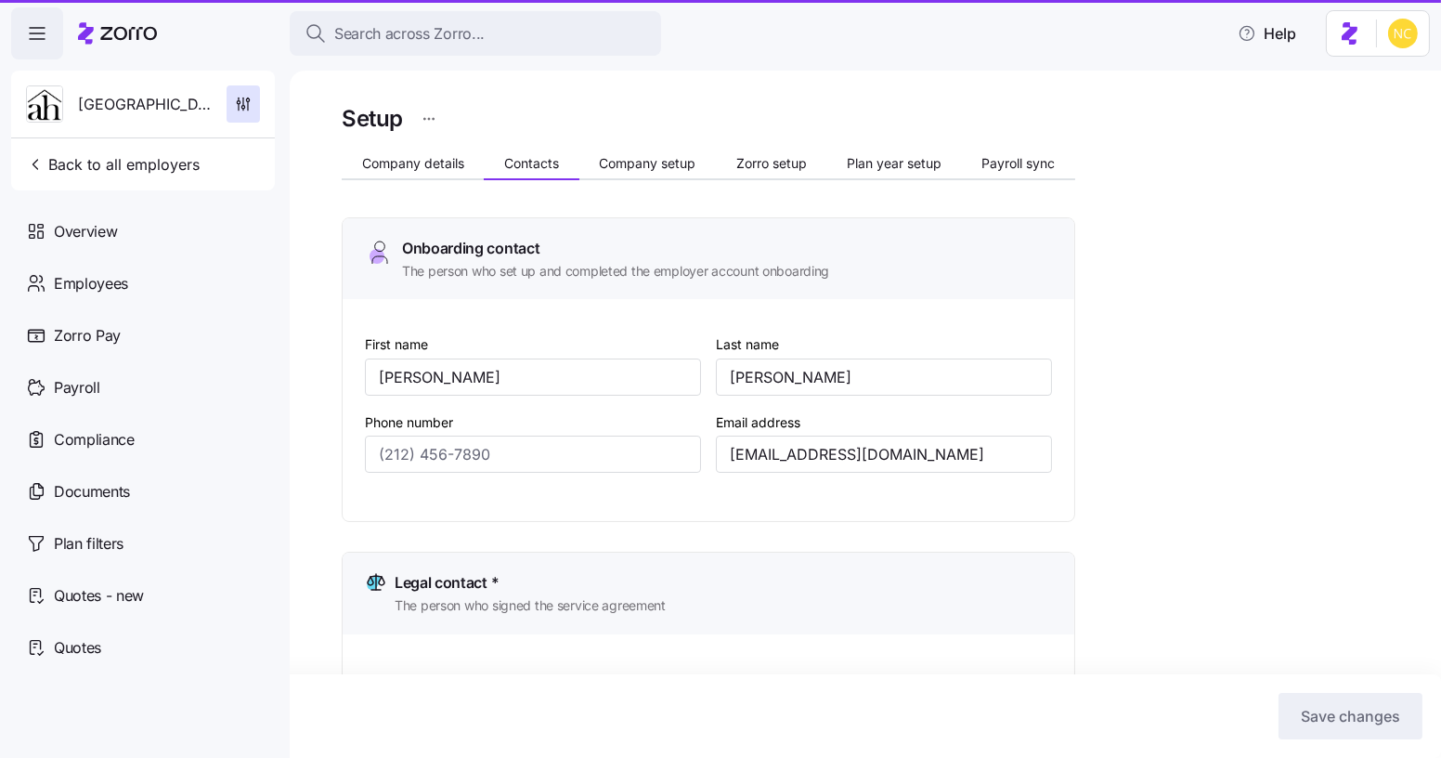
type input "[PHONE_NUMBER]"
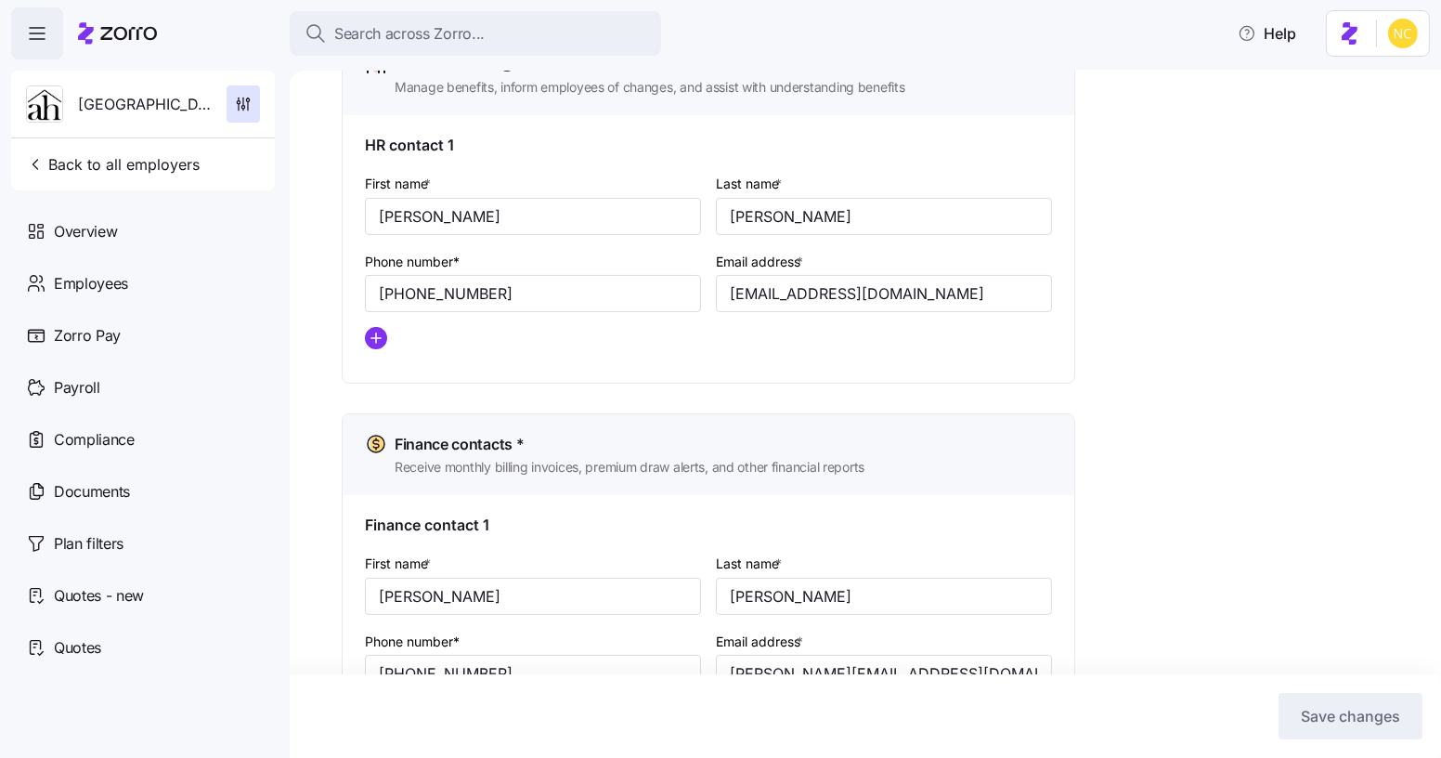
scroll to position [852, 0]
drag, startPoint x: 975, startPoint y: 302, endPoint x: 680, endPoint y: 309, distance: 295.3
click at [680, 309] on div "First name * [PERSON_NAME] Last name * [PERSON_NAME] Phone number* [PHONE_NUMBE…" at bounding box center [708, 268] width 702 height 207
click at [665, 34] on div "Search across Zorro... Help" at bounding box center [720, 33] width 1419 height 52
click at [584, 29] on div "Search across Zorro..." at bounding box center [476, 33] width 342 height 23
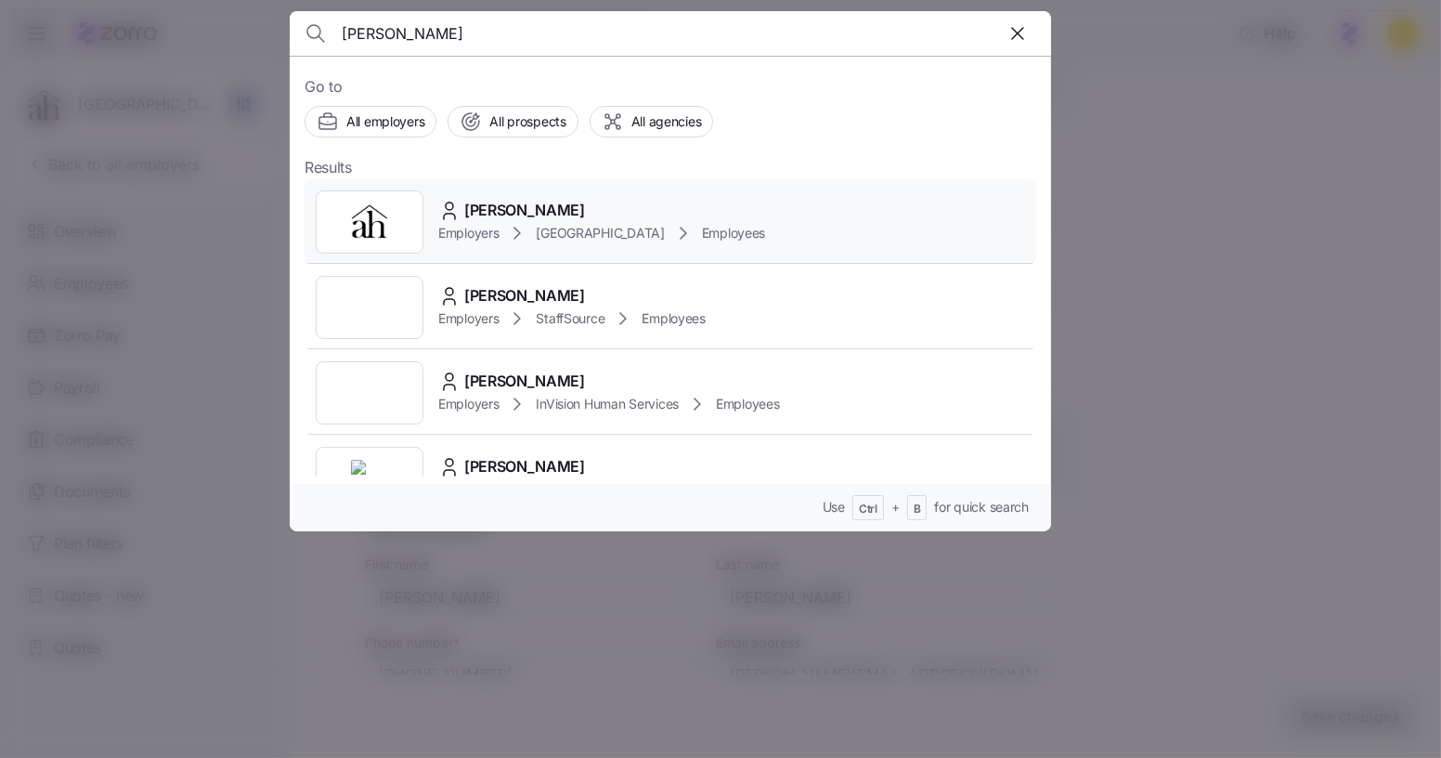
type input "[PERSON_NAME]"
click at [541, 187] on div "[PERSON_NAME] Employers [GEOGRAPHIC_DATA] Employees" at bounding box center [671, 221] width 732 height 85
